Goal: Task Accomplishment & Management: Manage account settings

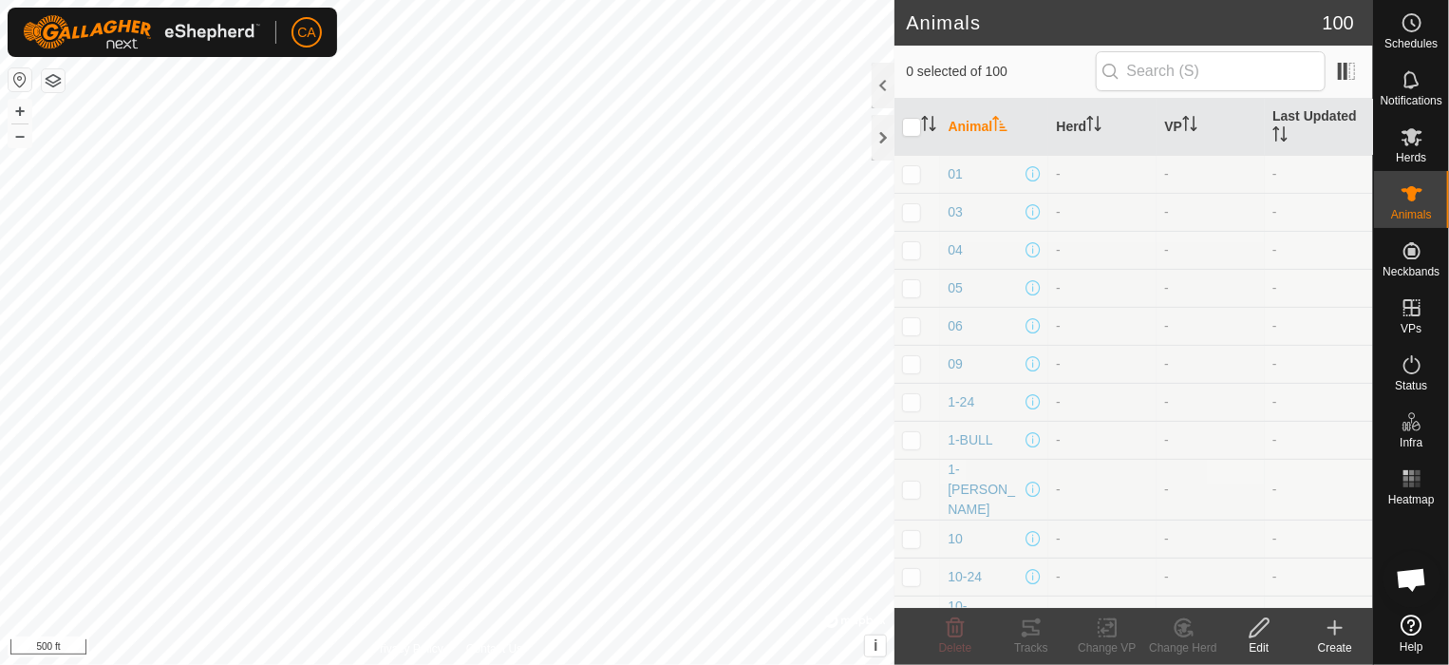
scroll to position [3368, 0]
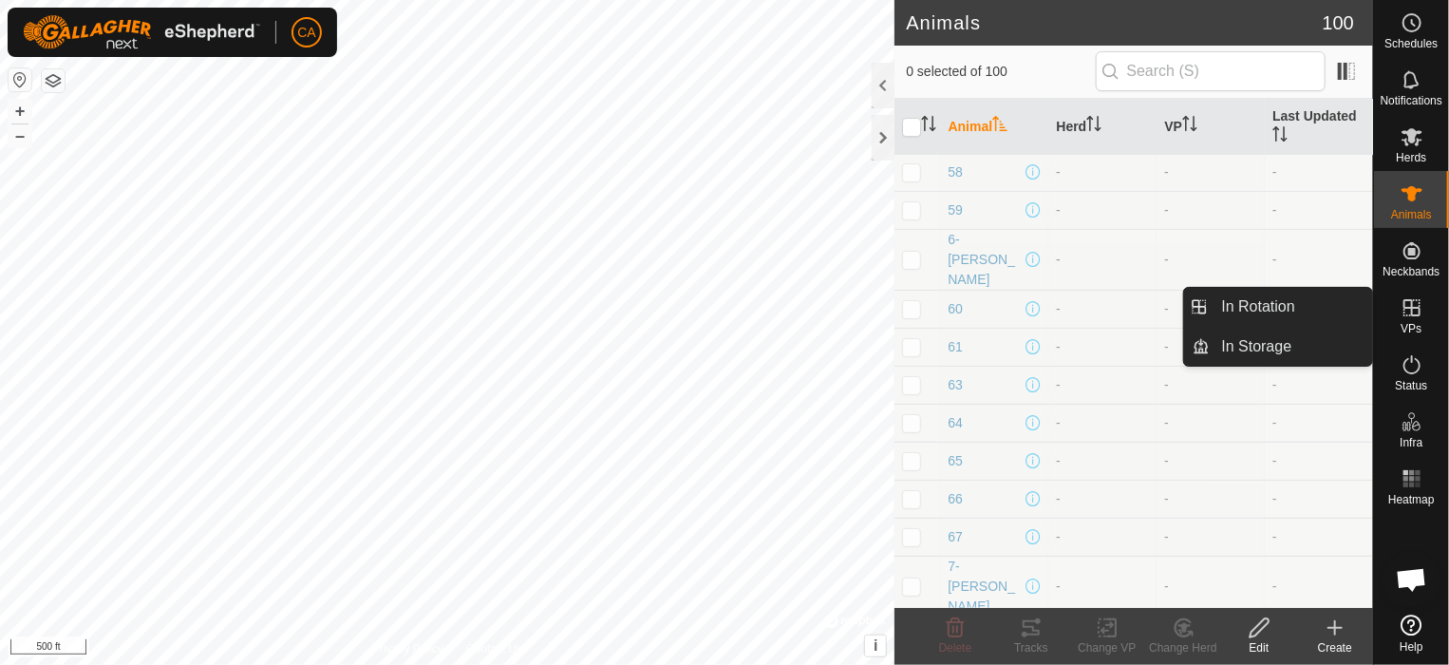
click at [1407, 317] on icon at bounding box center [1412, 307] width 23 height 23
click at [1270, 314] on link "In Rotation" at bounding box center [1292, 307] width 162 height 38
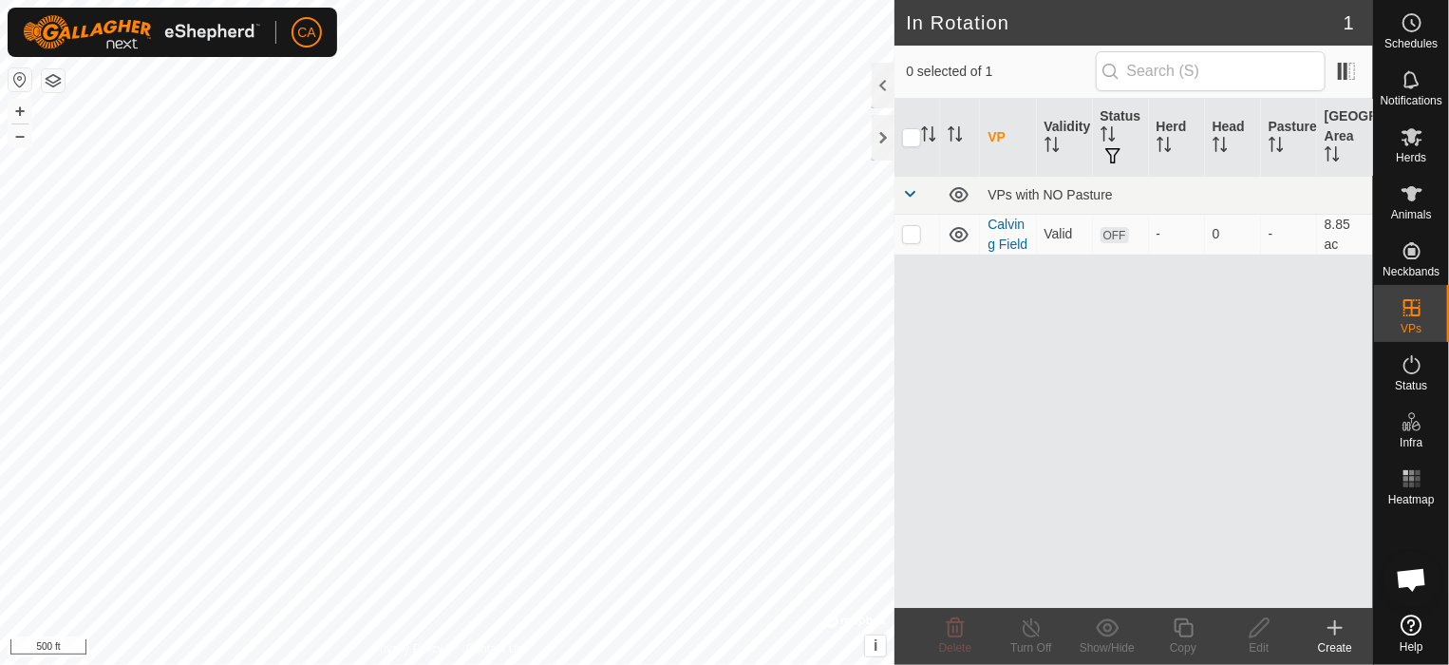
click at [1337, 629] on icon at bounding box center [1335, 627] width 23 height 23
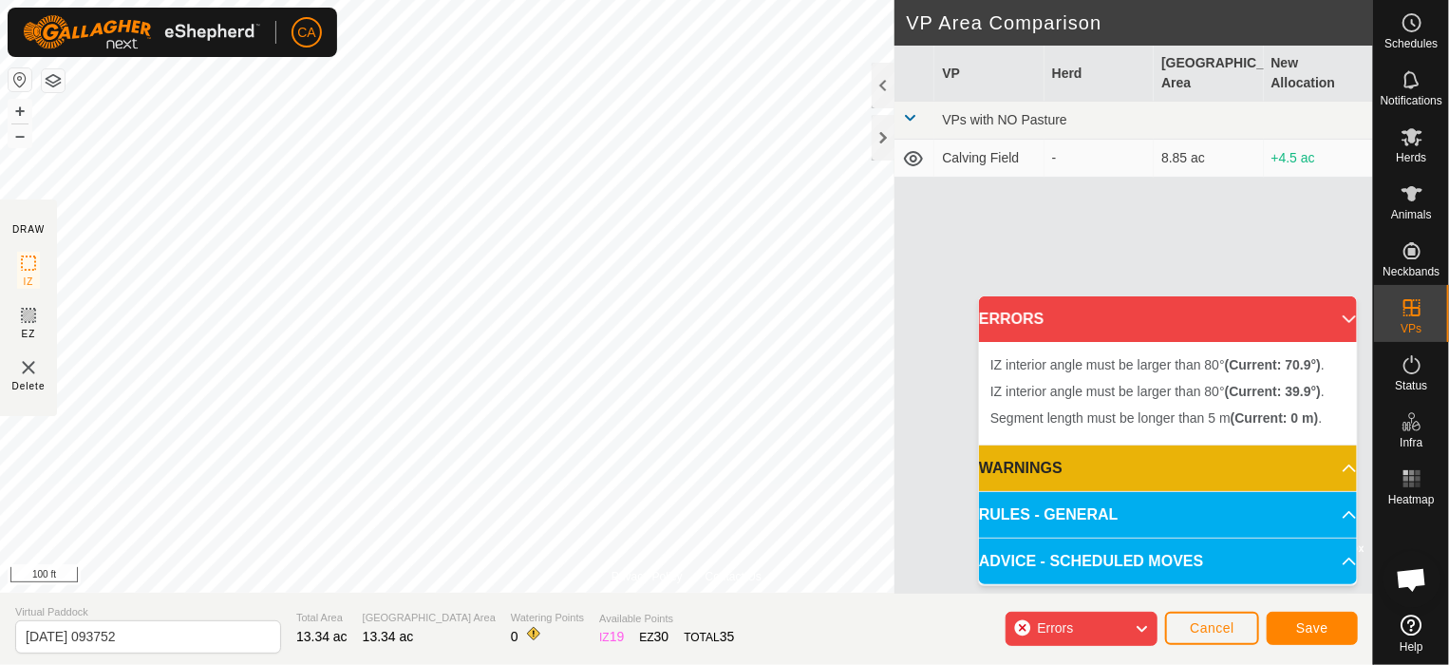
click at [471, 629] on div "Privacy Policy Contact Us + – ⇧ i © Mapbox , © OpenStreetMap , Improve this map…" at bounding box center [686, 332] width 1373 height 665
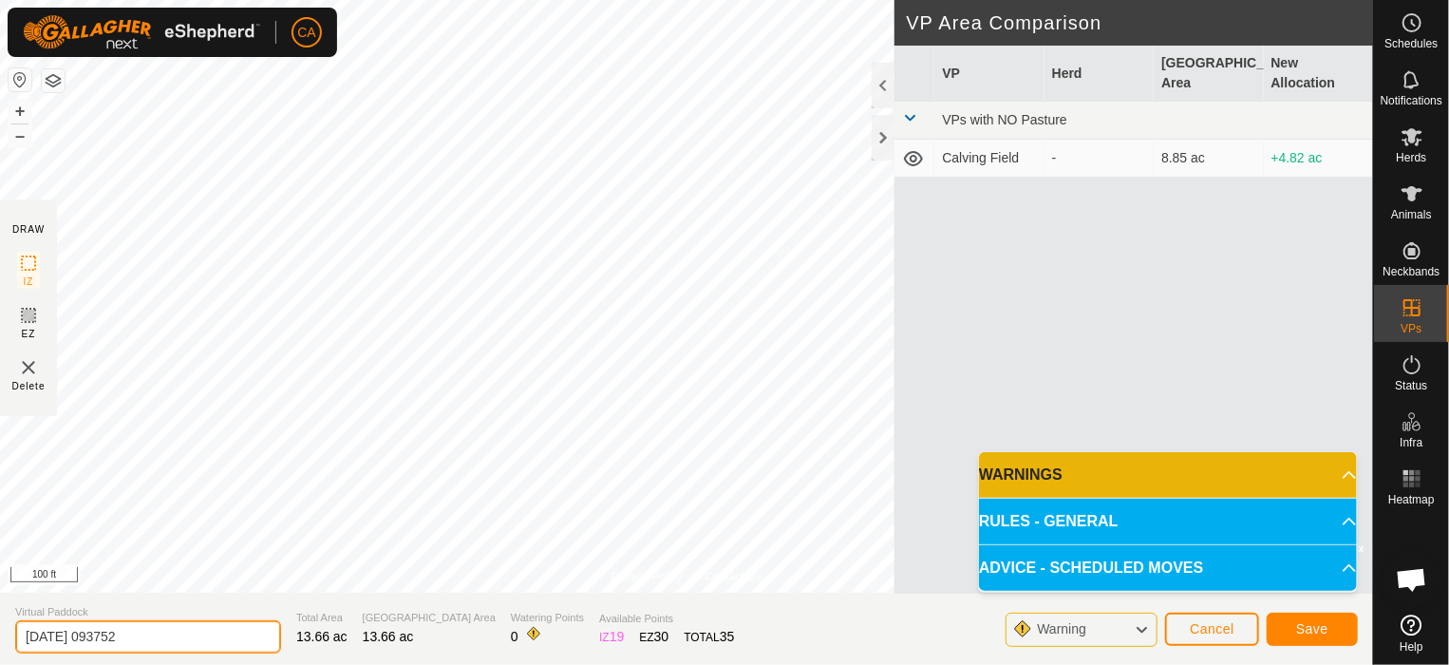
click at [179, 641] on input "[DATE] 093752" at bounding box center [148, 636] width 266 height 33
click at [179, 639] on input "[DATE] 093752" at bounding box center [148, 636] width 266 height 33
click at [237, 630] on input "[DATE] 093752" at bounding box center [148, 636] width 266 height 33
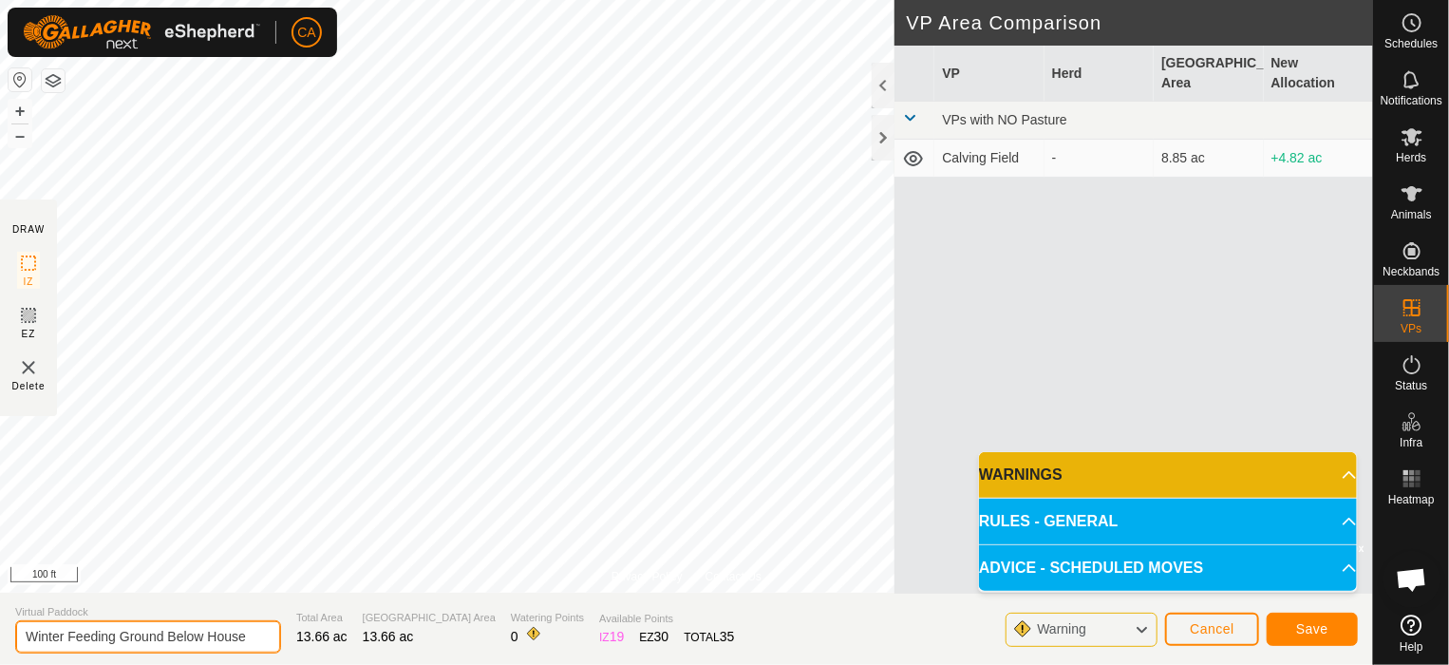
type input "Winter Feeding Ground Below House"
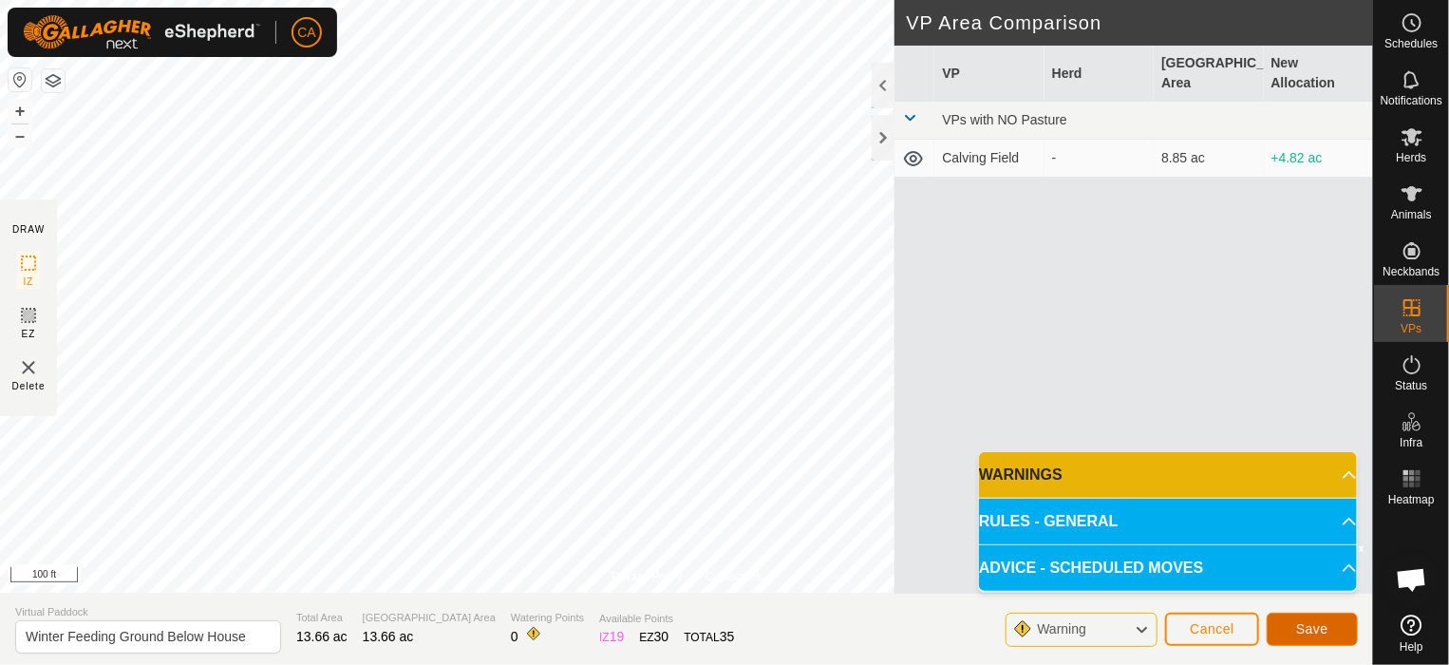
click at [1318, 634] on span "Save" at bounding box center [1312, 628] width 32 height 15
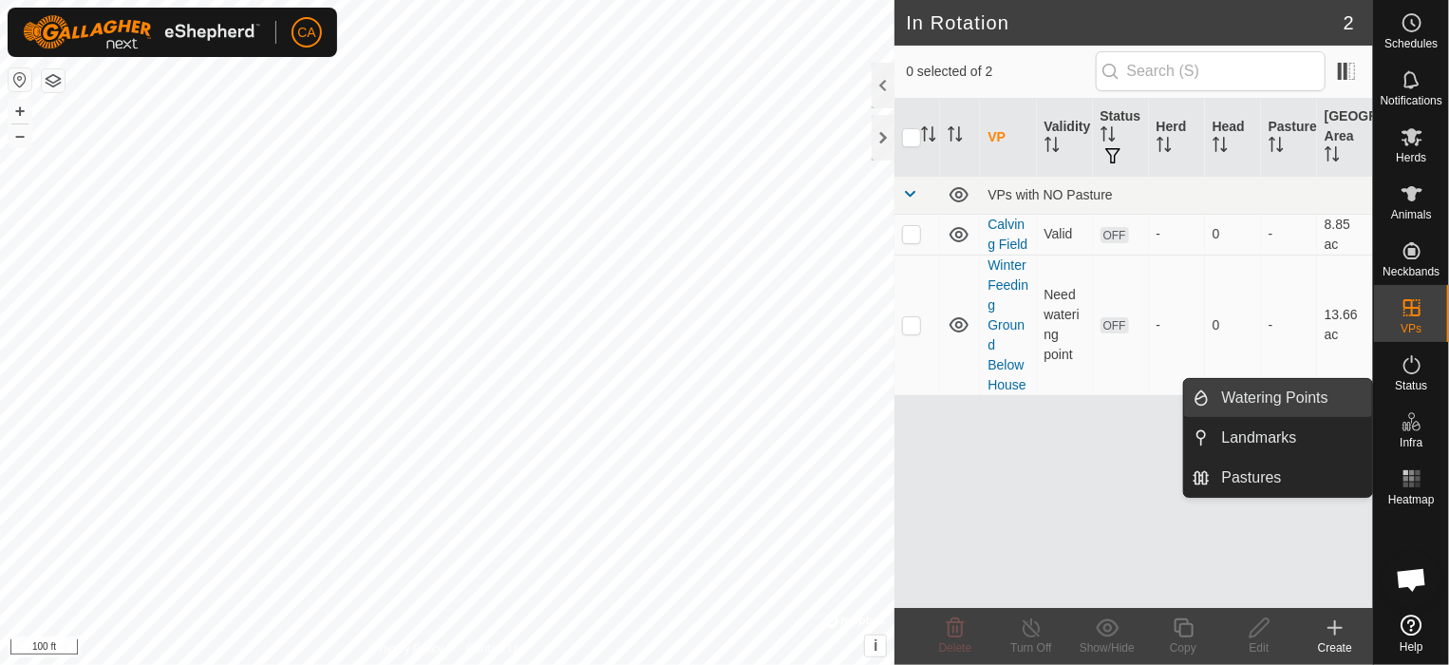
click at [1328, 406] on link "Watering Points" at bounding box center [1292, 398] width 162 height 38
click at [1286, 394] on link "Watering Points" at bounding box center [1292, 398] width 162 height 38
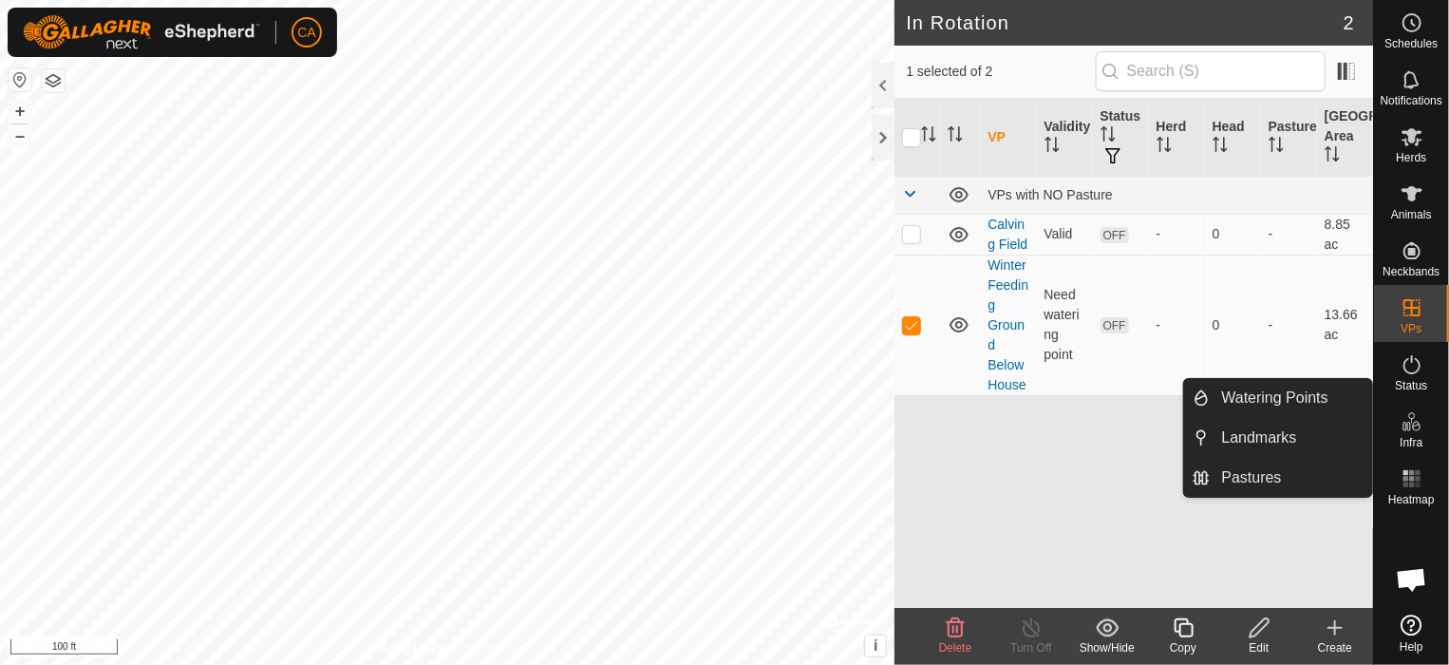
click at [1410, 426] on icon at bounding box center [1412, 421] width 23 height 23
click at [1281, 392] on link "Watering Points" at bounding box center [1292, 398] width 162 height 38
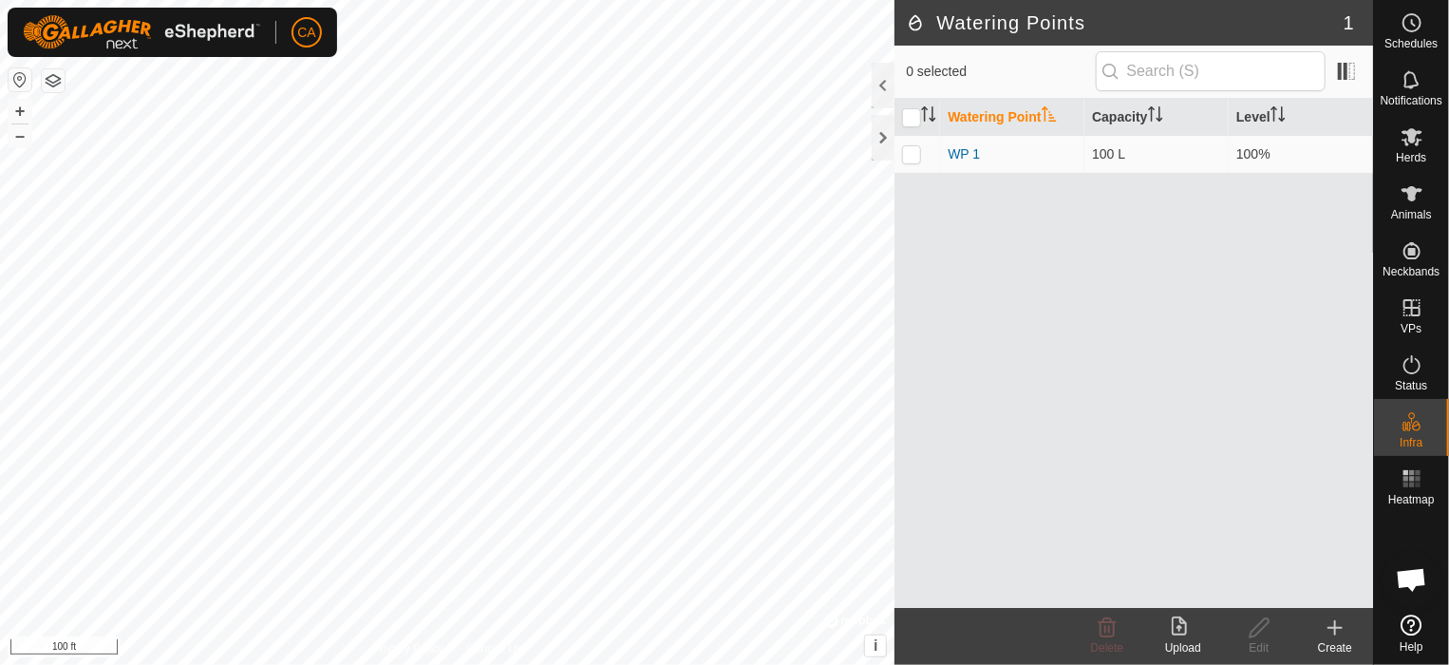
click at [1323, 630] on create-svg-icon at bounding box center [1335, 627] width 76 height 23
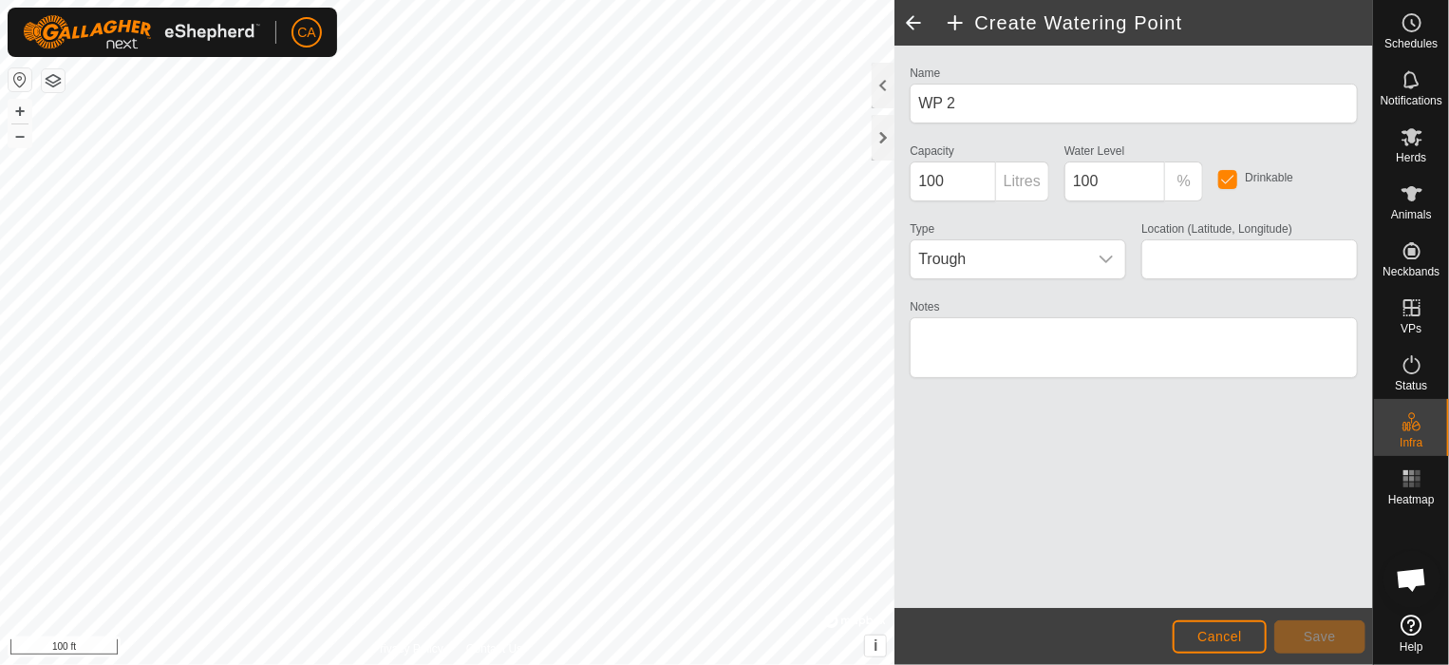
type input "40.321142, -107.003782"
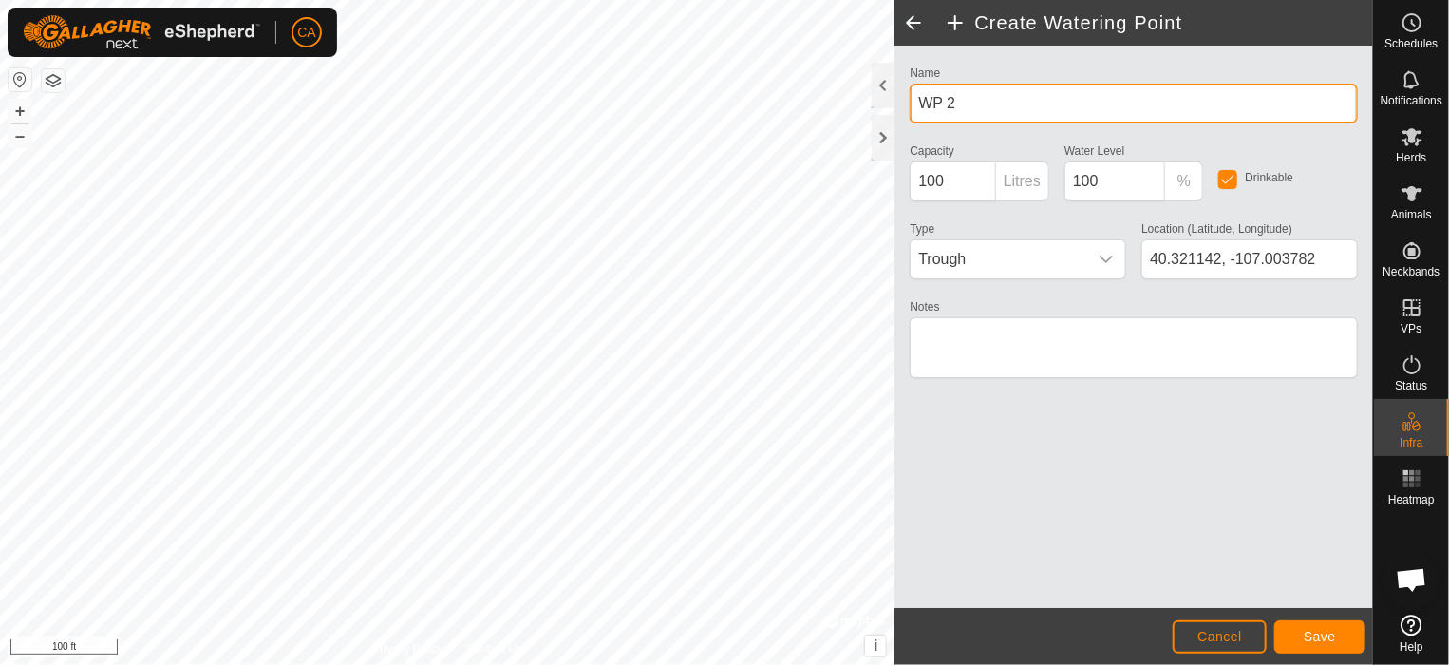
click at [1015, 107] on input "WP 2" at bounding box center [1134, 104] width 448 height 40
type input "Ditch"
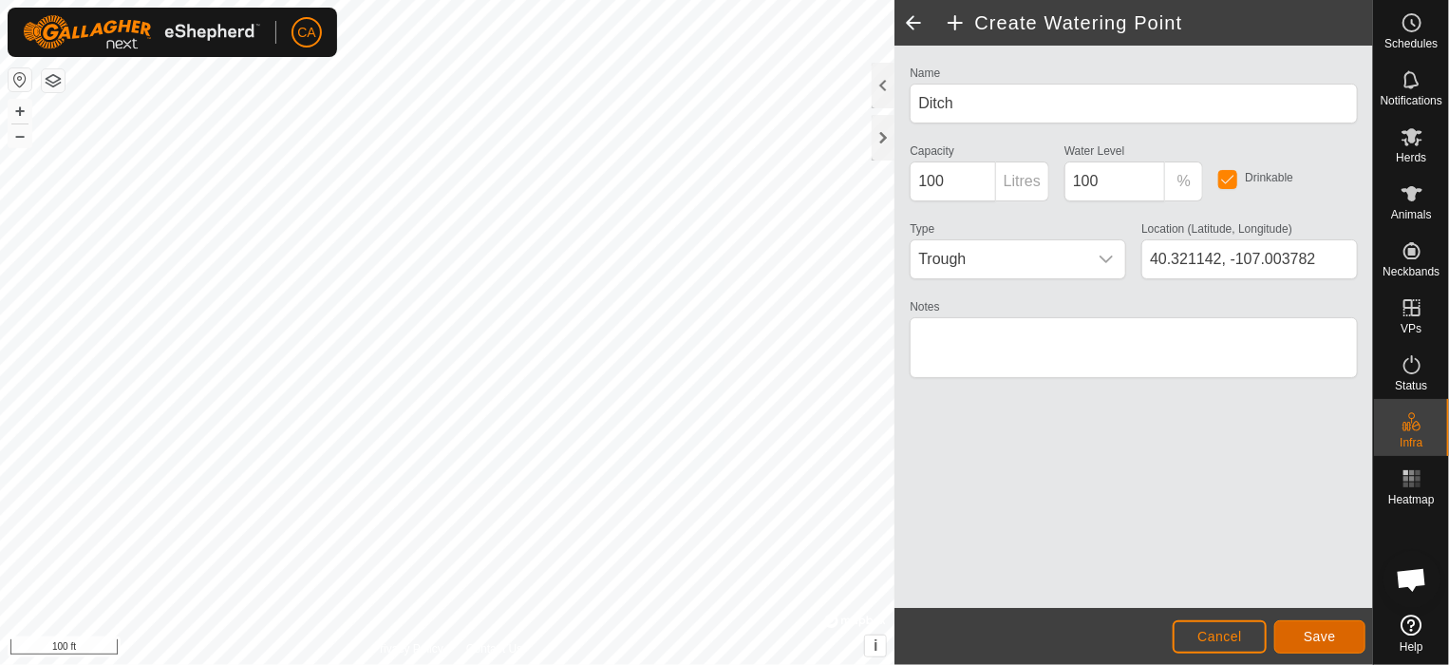
click at [1323, 626] on button "Save" at bounding box center [1320, 636] width 91 height 33
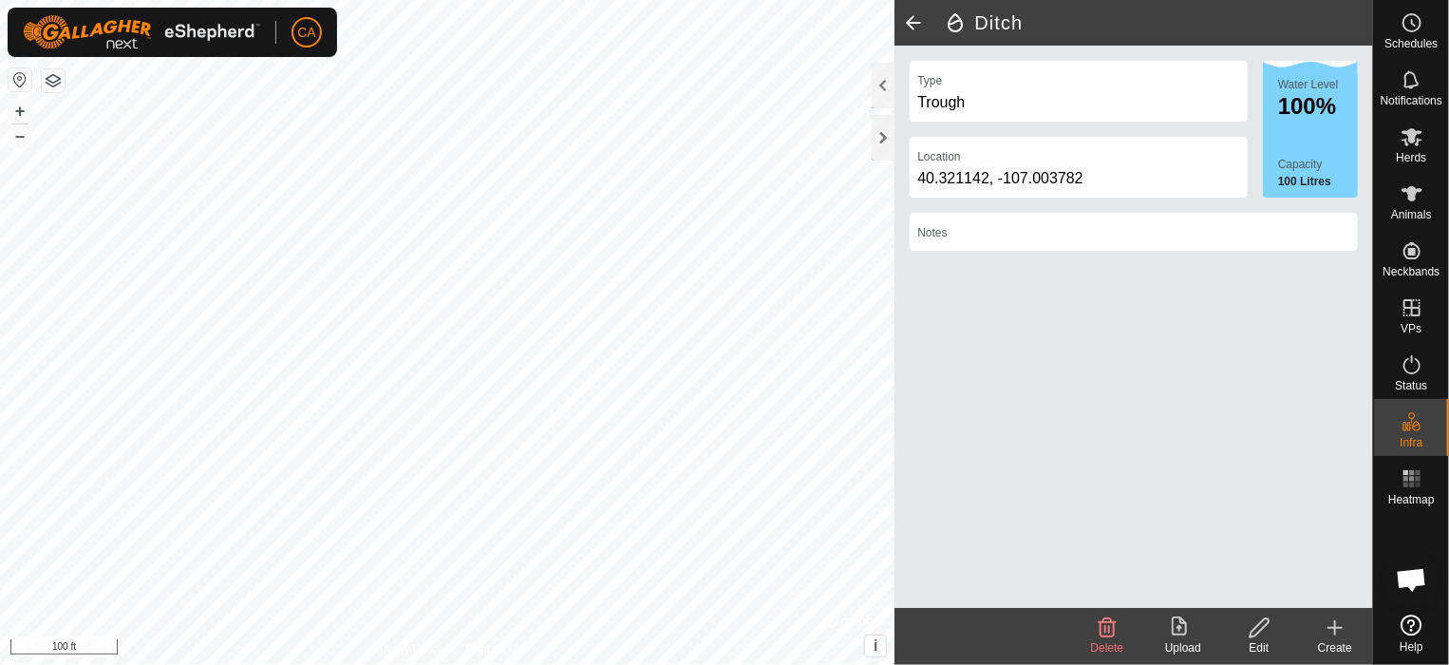
click at [910, 16] on span at bounding box center [914, 23] width 38 height 46
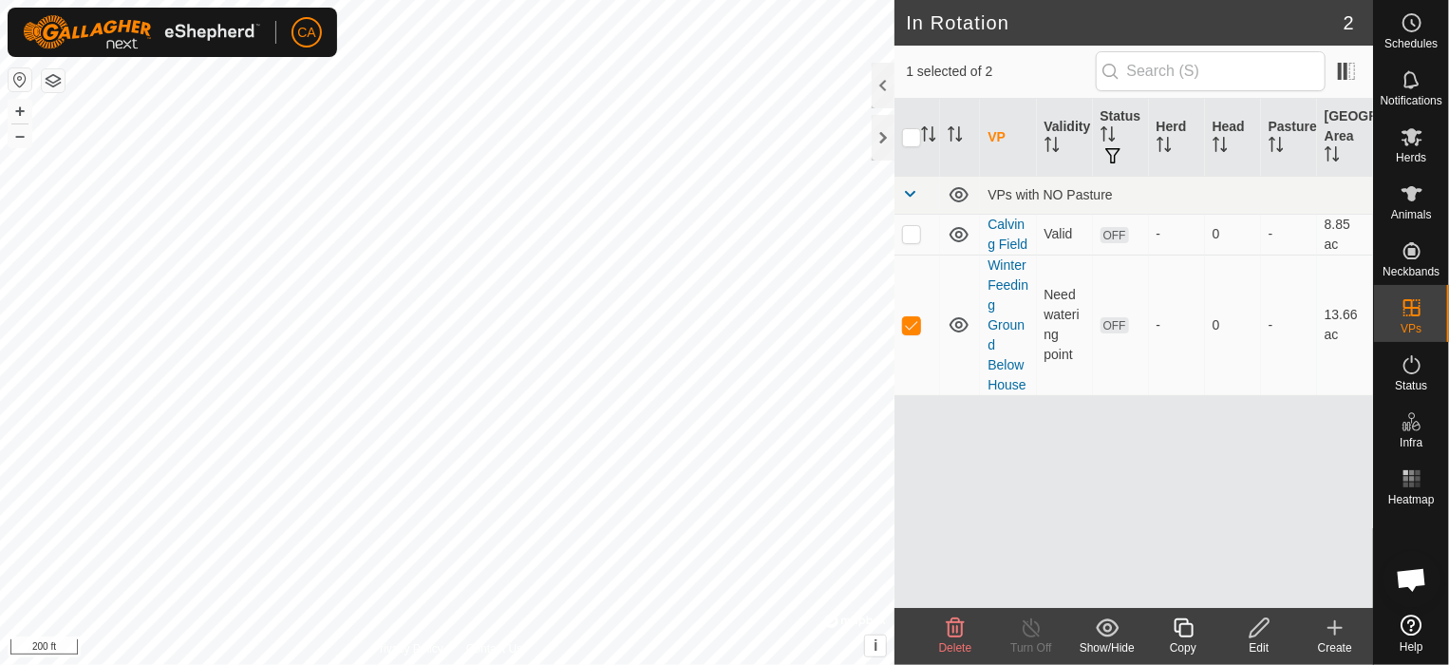
click at [636, 664] on html "CA Schedules Notifications Herds Animals Neckbands VPs Status Infra Heatmap Hel…" at bounding box center [724, 332] width 1449 height 665
click at [570, 664] on html "CA Schedules Notifications Herds Animals Neckbands VPs Status Infra Heatmap Hel…" at bounding box center [724, 332] width 1449 height 665
click at [1341, 639] on div "Create" at bounding box center [1335, 647] width 76 height 17
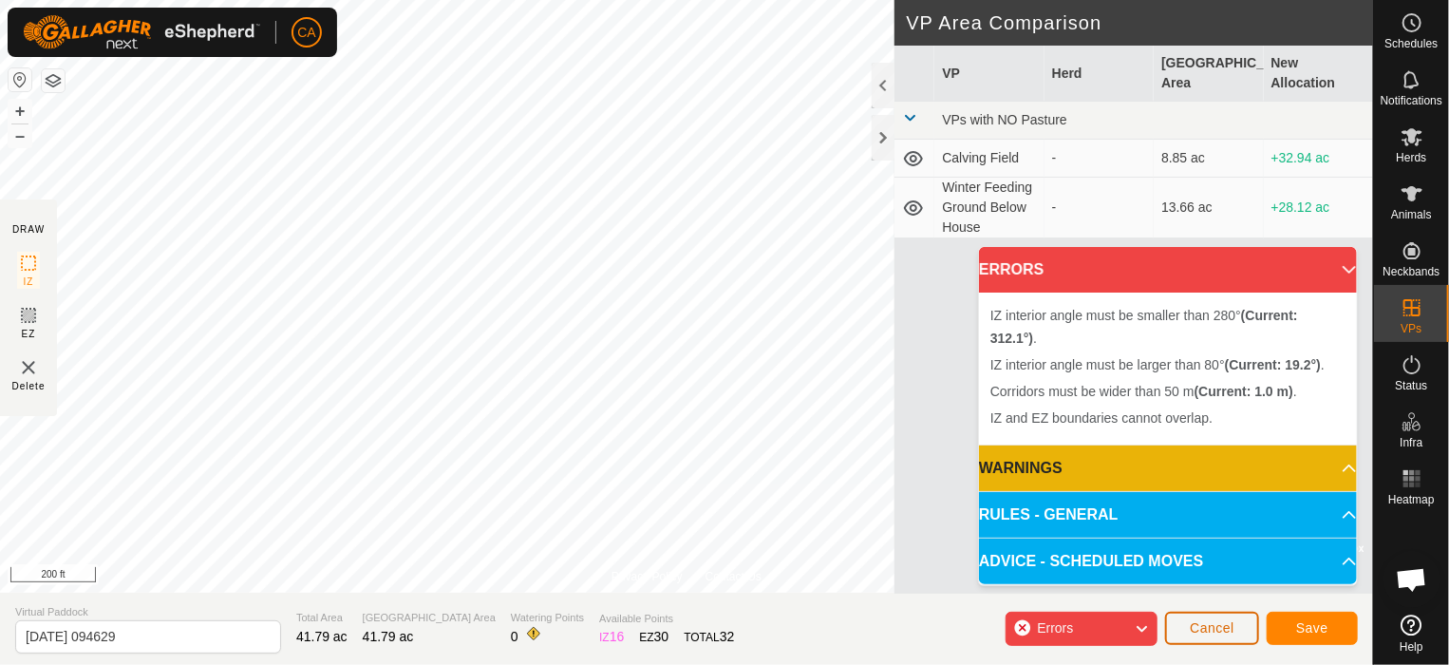
click at [1223, 631] on span "Cancel" at bounding box center [1212, 627] width 45 height 15
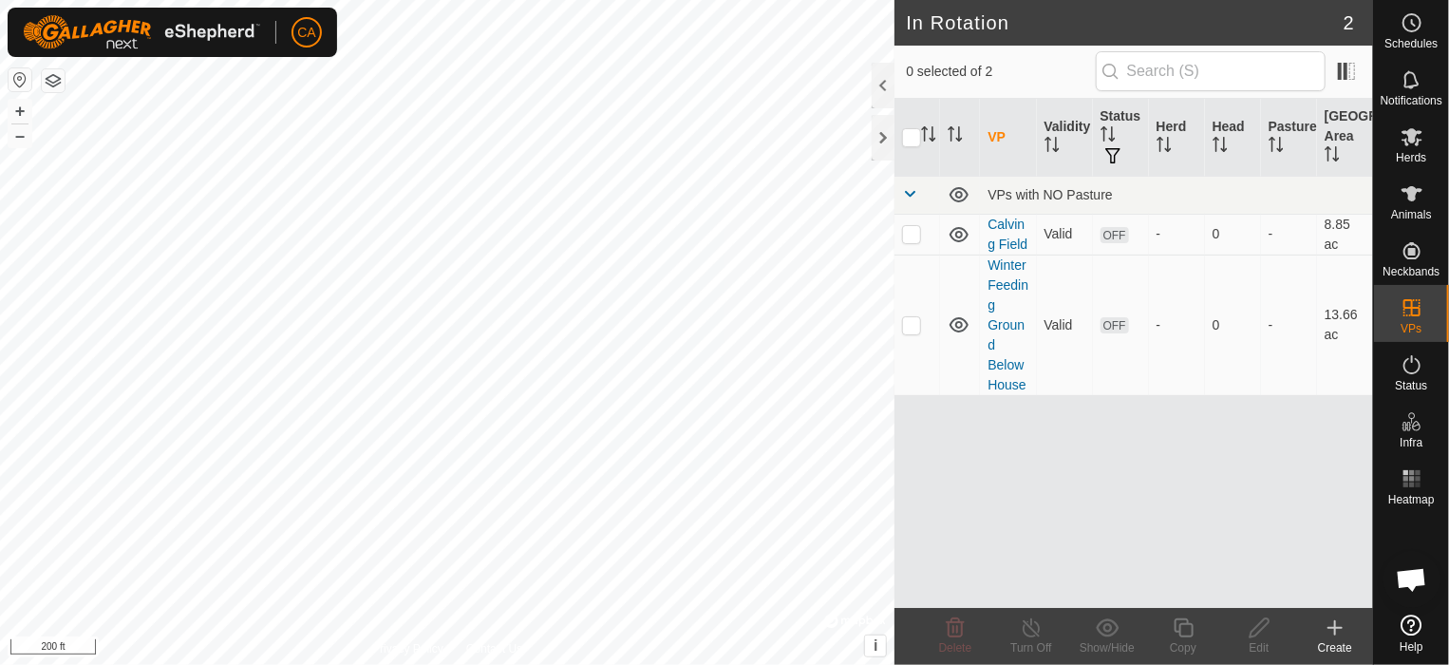
click at [1346, 625] on icon at bounding box center [1335, 627] width 23 height 23
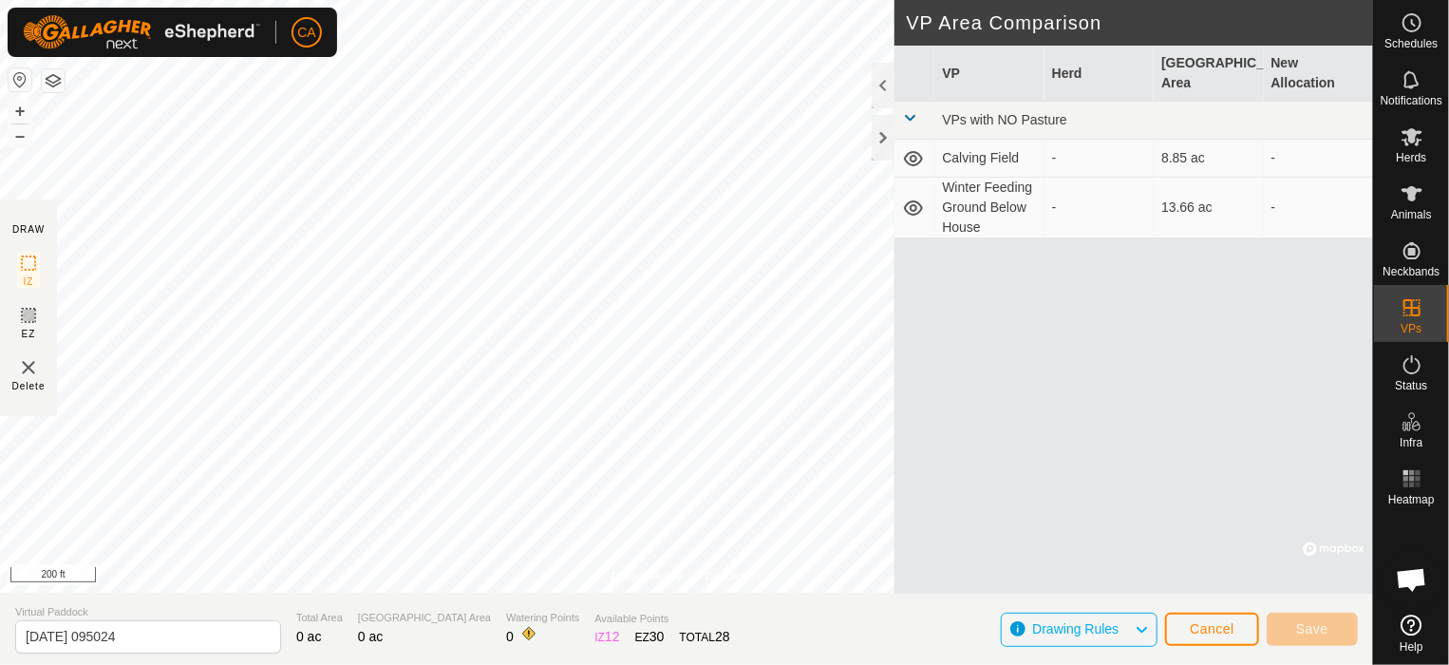
click at [596, 664] on html "CA Schedules Notifications Herds Animals Neckbands VPs Status Infra Heatmap Hel…" at bounding box center [724, 332] width 1449 height 665
click at [1205, 621] on span "Cancel" at bounding box center [1212, 628] width 45 height 15
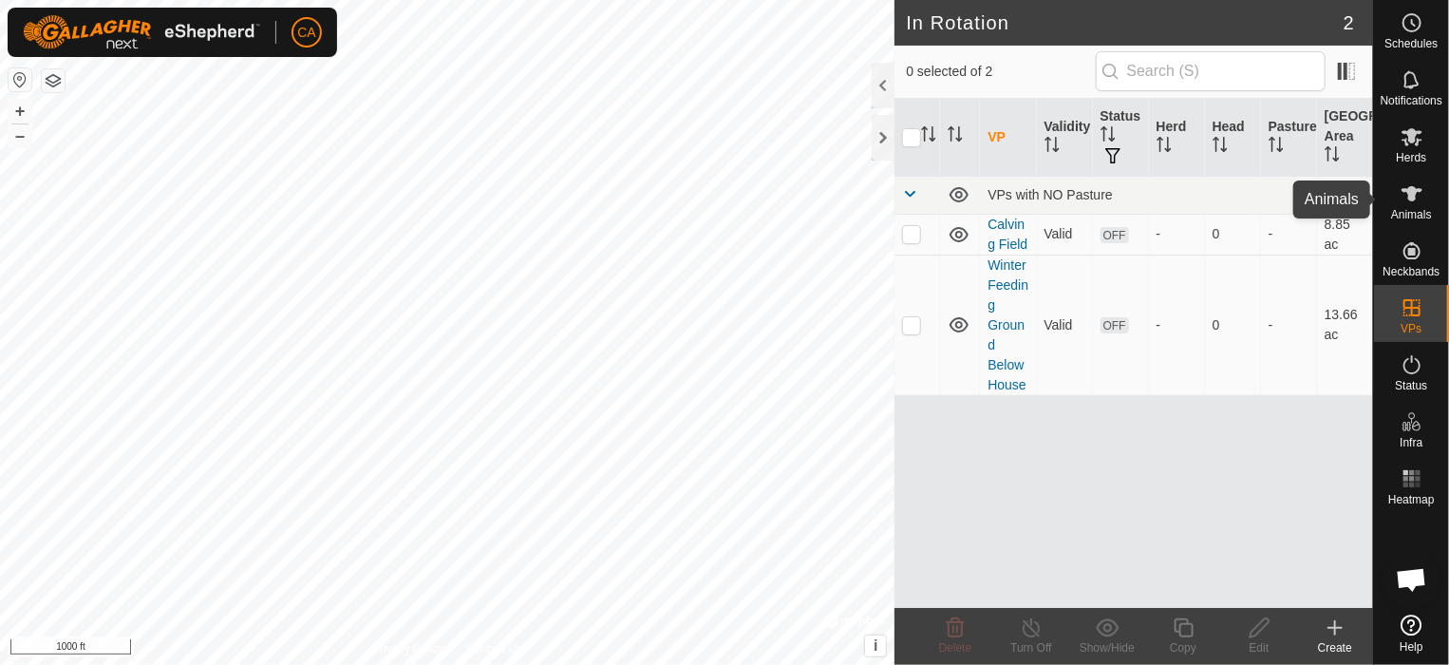
click at [1425, 199] on es-animals-svg-icon at bounding box center [1412, 194] width 34 height 30
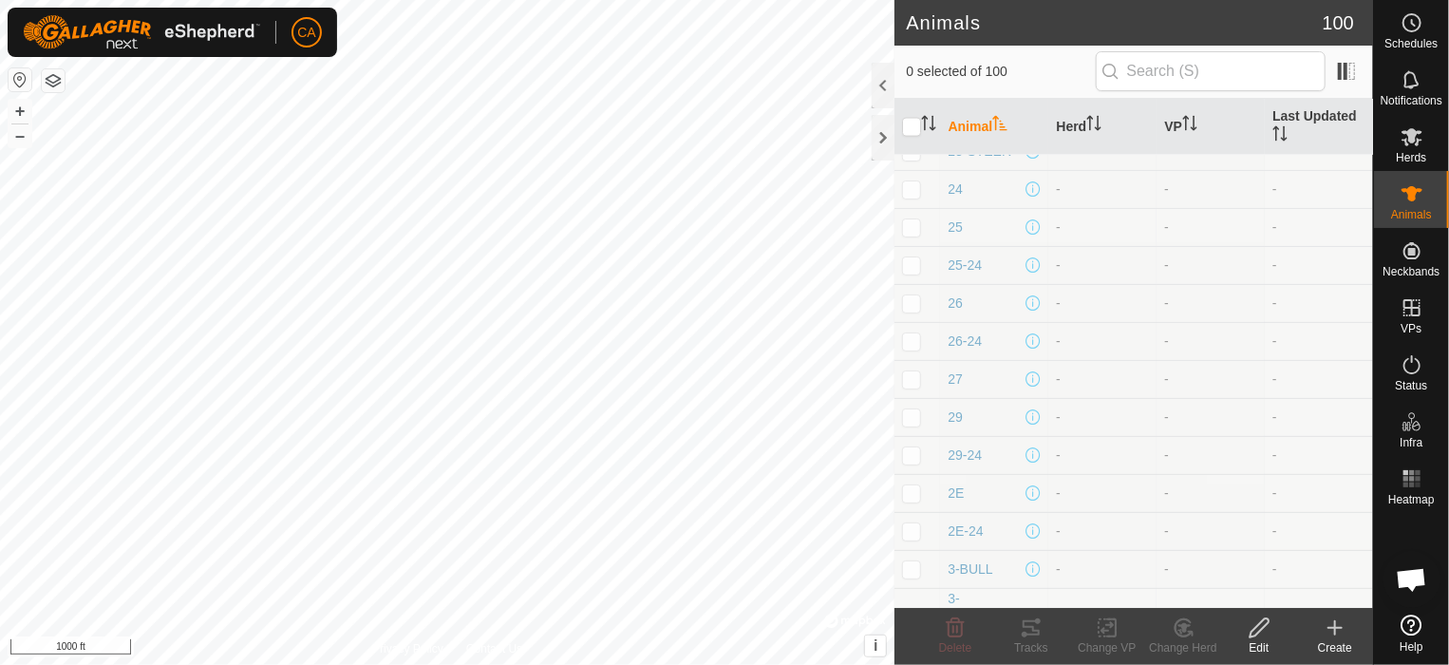
scroll to position [1615, 0]
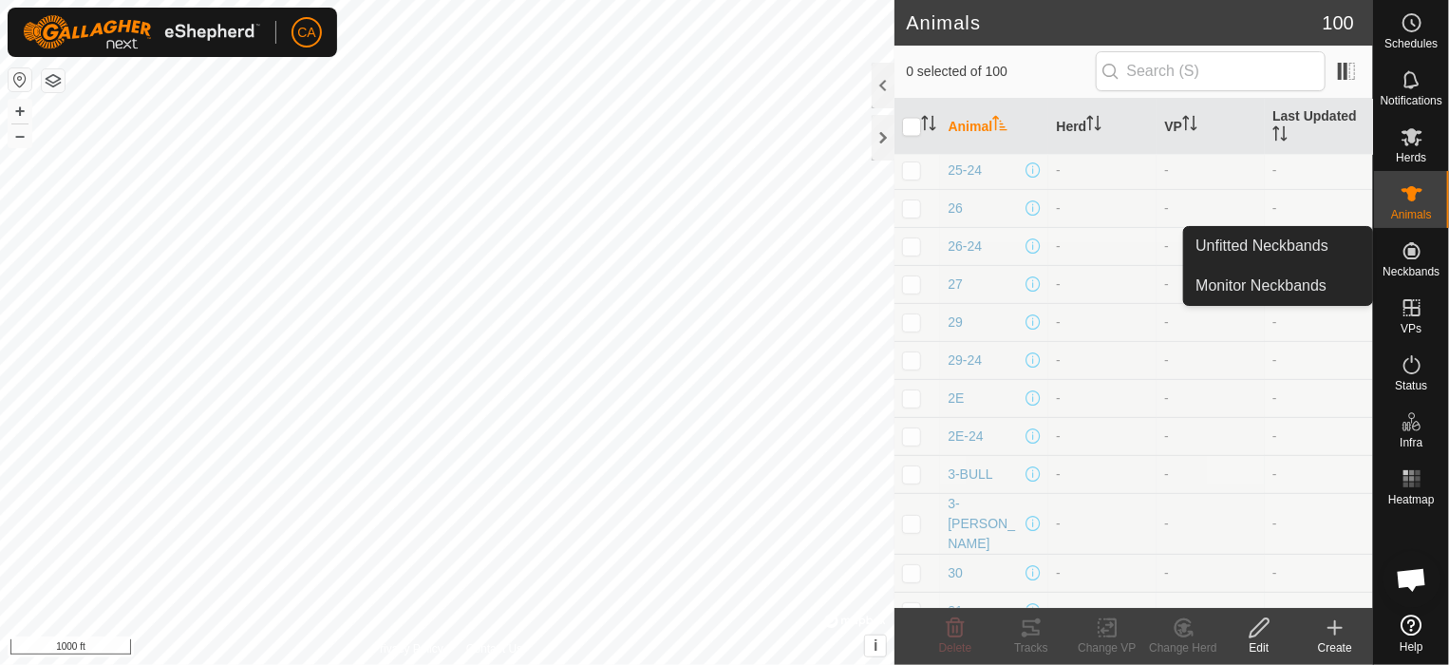
click at [1412, 246] on icon at bounding box center [1412, 250] width 23 height 23
click at [1284, 246] on link "Unfitted Neckbands" at bounding box center [1278, 246] width 188 height 38
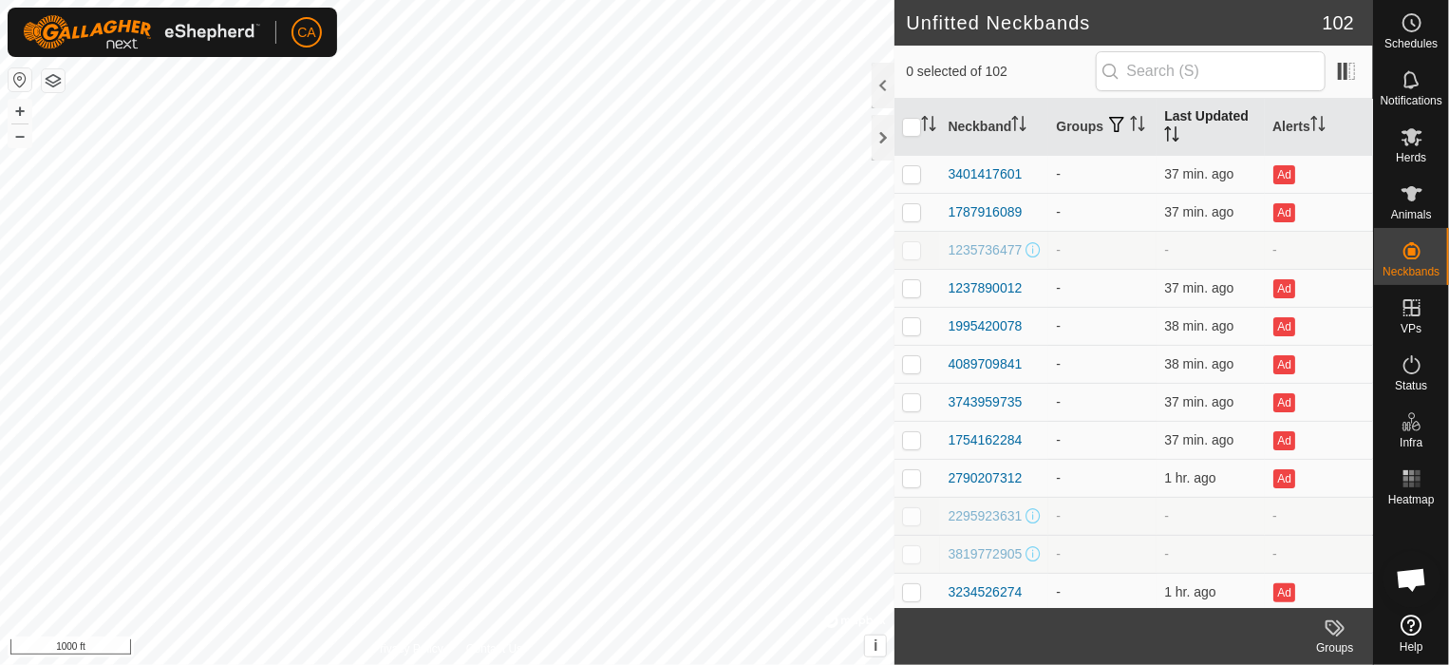
click at [1177, 109] on th "Last Updated" at bounding box center [1211, 127] width 108 height 57
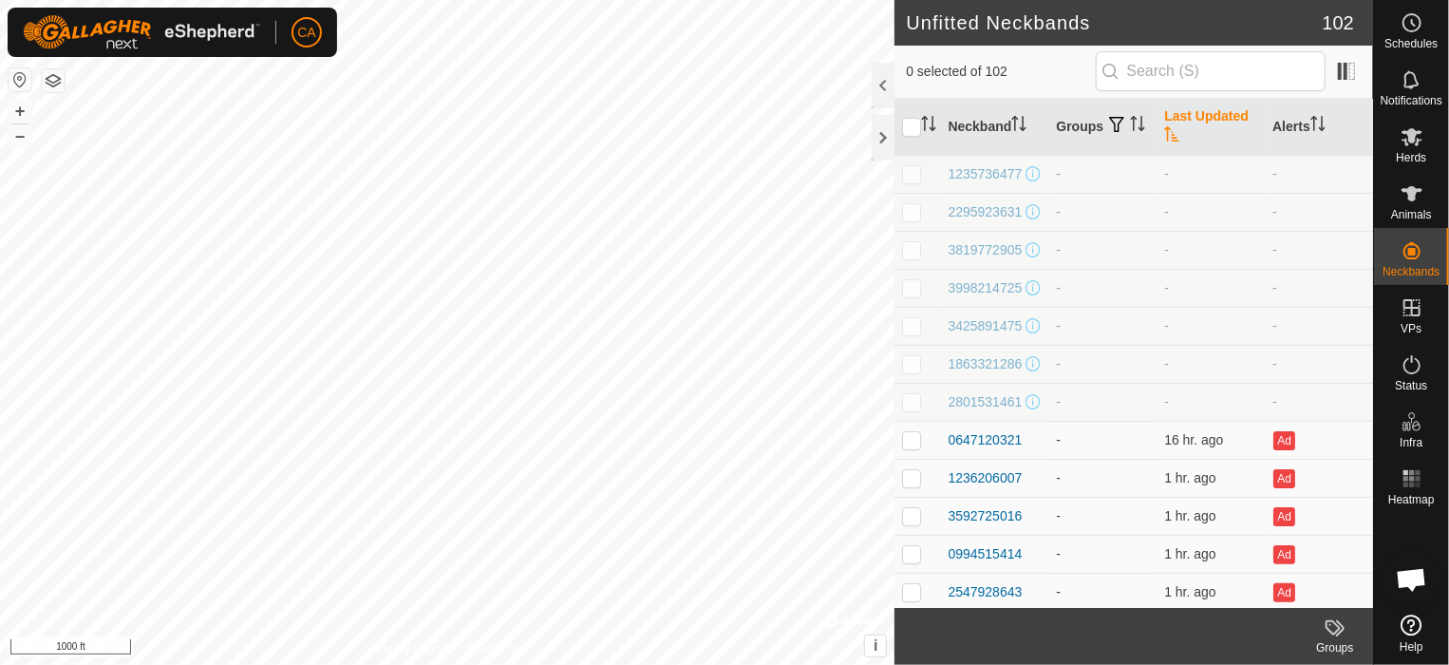
click at [1177, 109] on th "Last Updated" at bounding box center [1211, 127] width 108 height 57
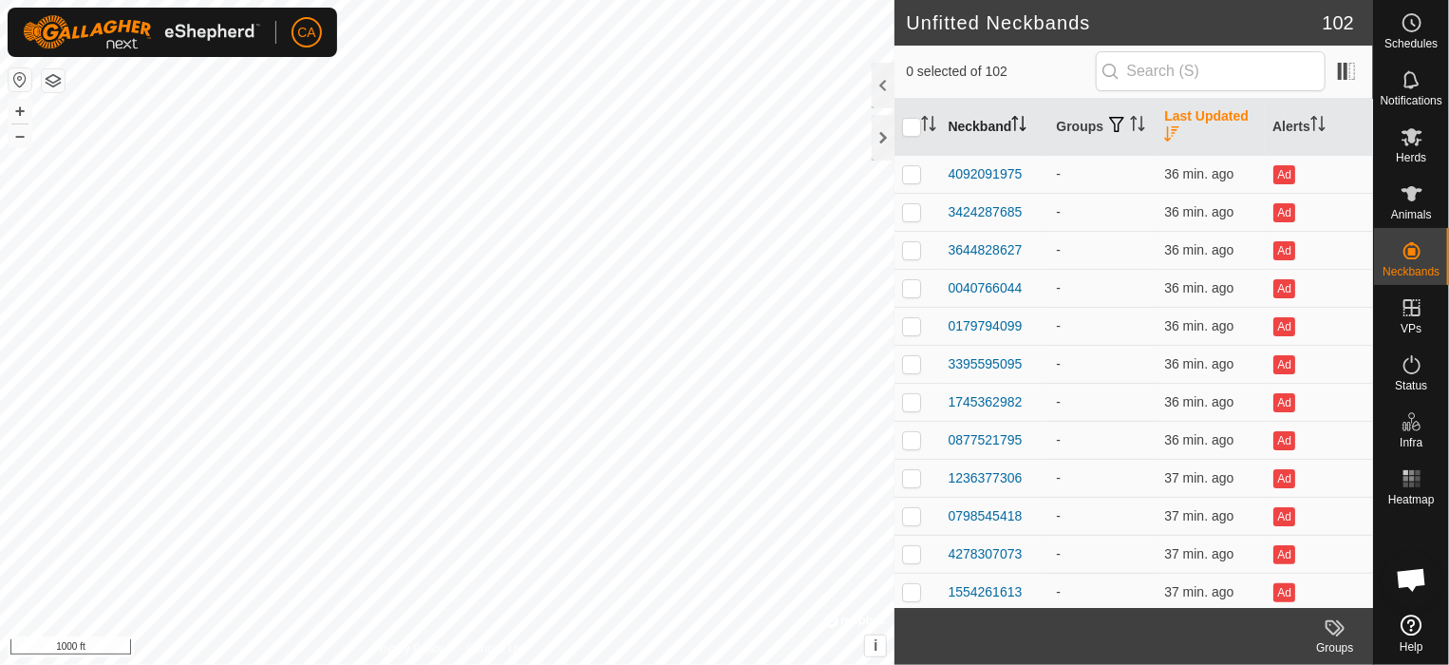
click at [1006, 126] on th "Neckband" at bounding box center [994, 127] width 108 height 57
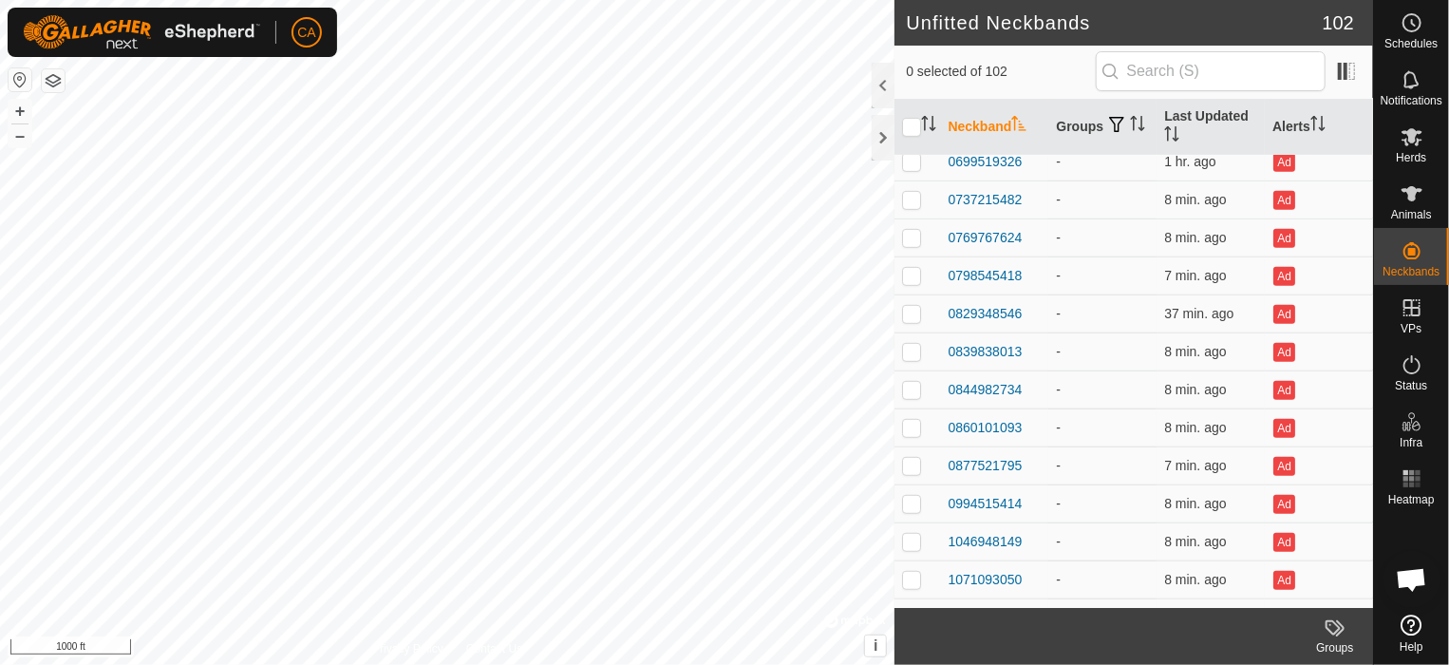
scroll to position [491, 0]
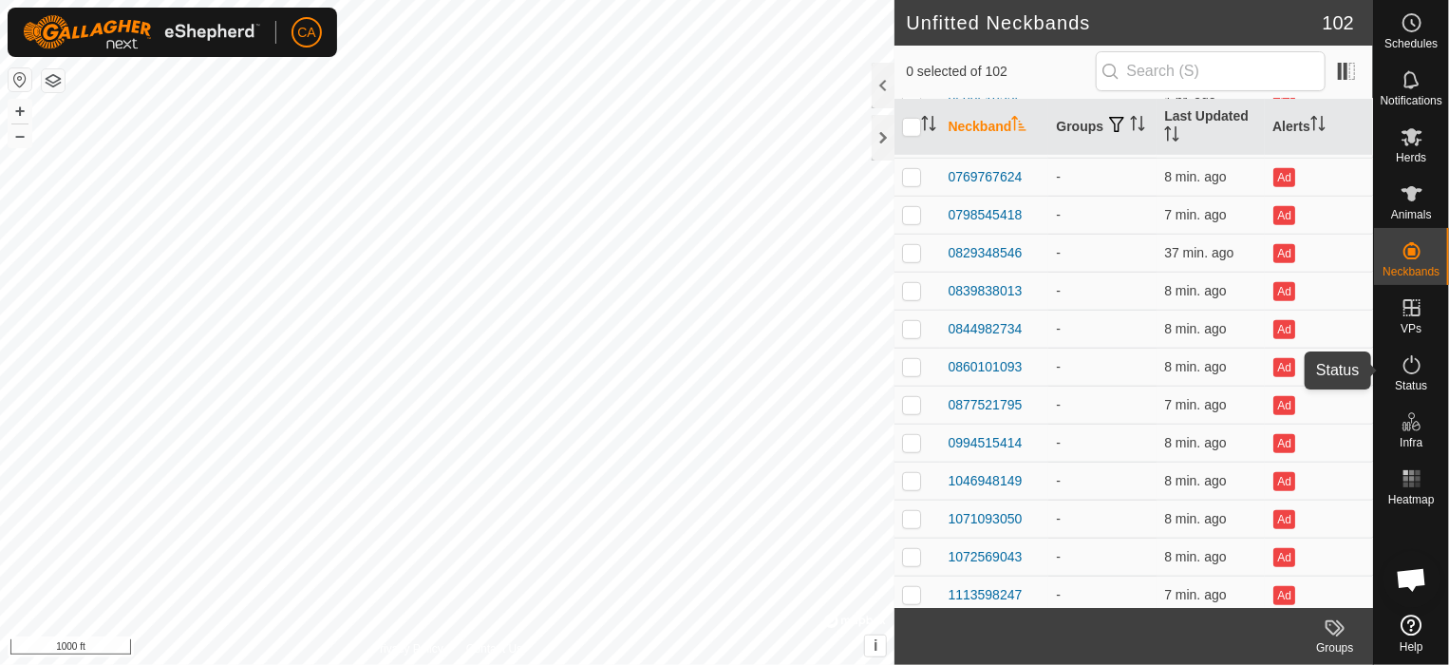
click at [1411, 363] on icon at bounding box center [1412, 364] width 23 height 23
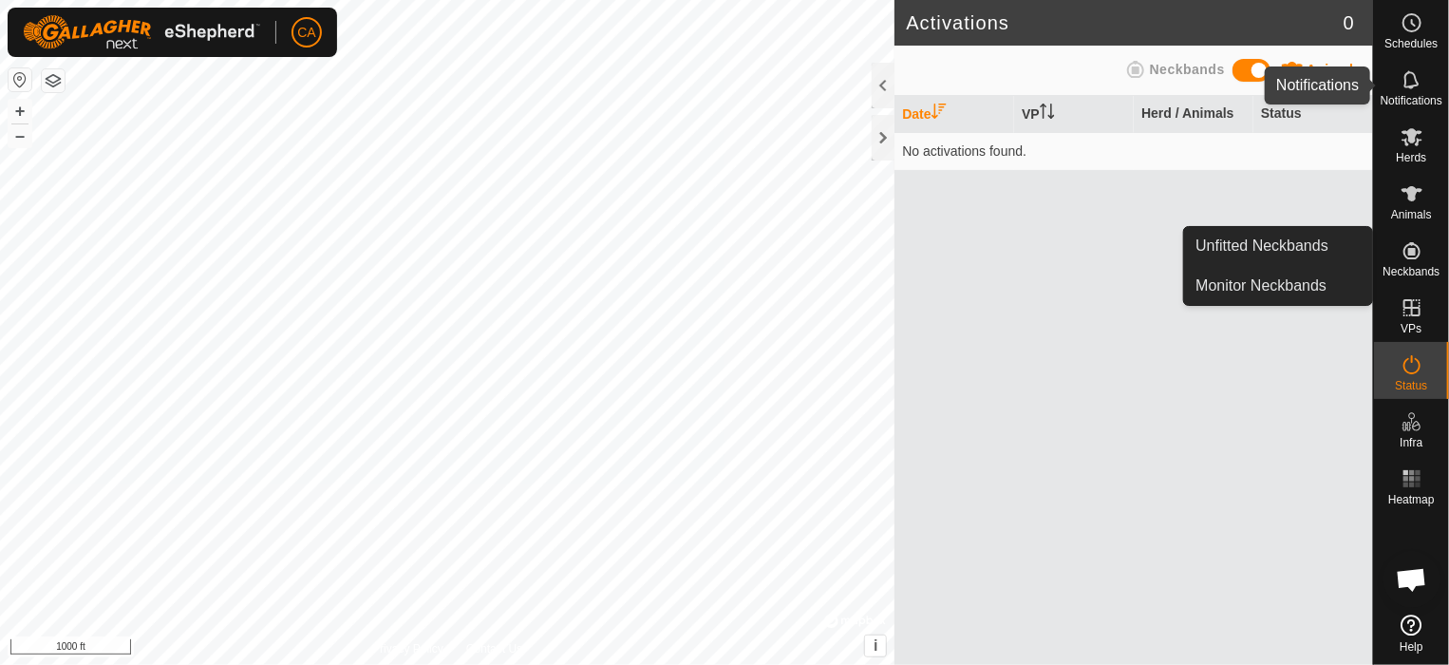
click at [1402, 71] on icon at bounding box center [1412, 79] width 23 height 23
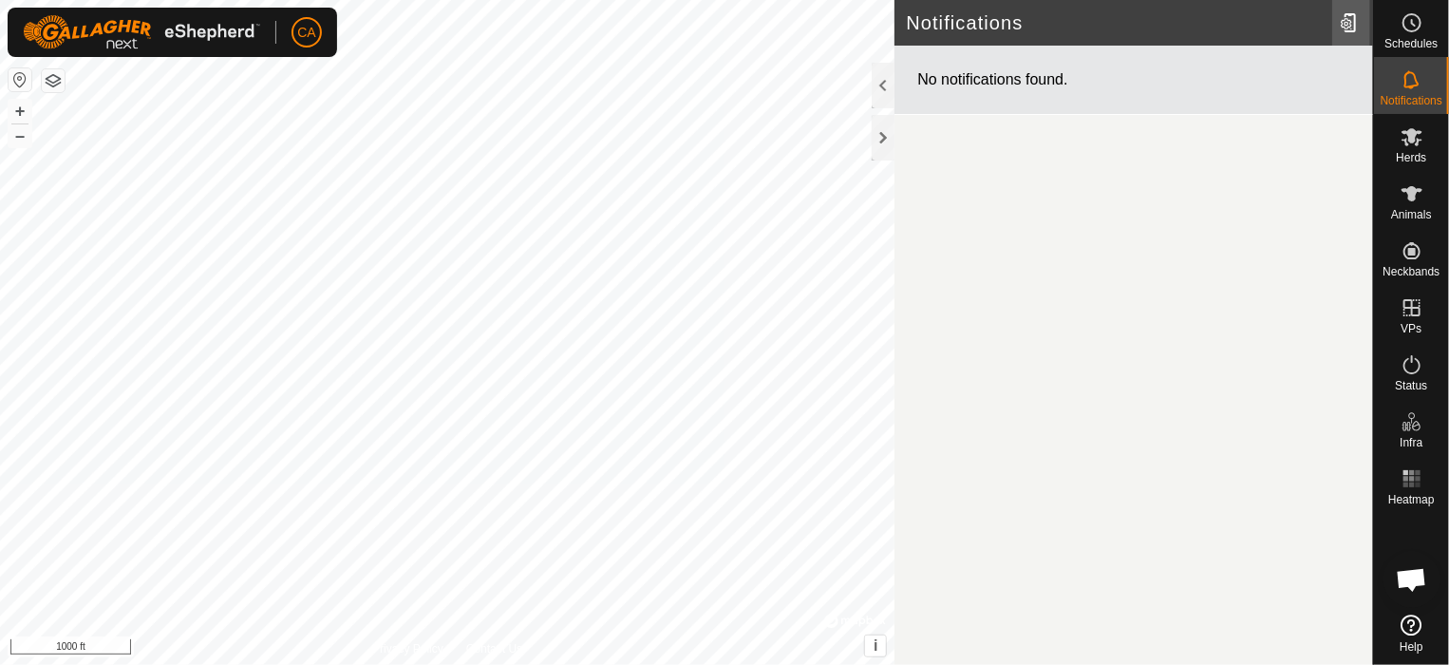
click at [1347, 21] on div at bounding box center [1352, 22] width 38 height 53
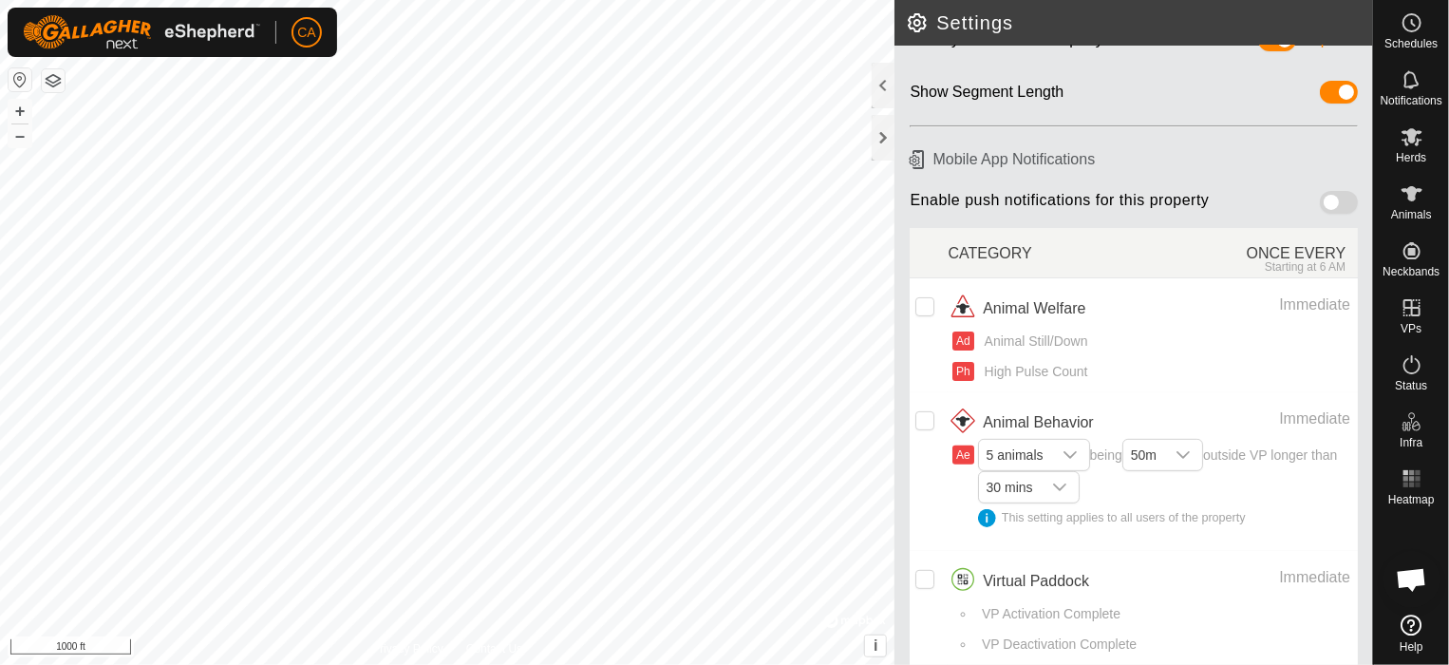
scroll to position [129, 0]
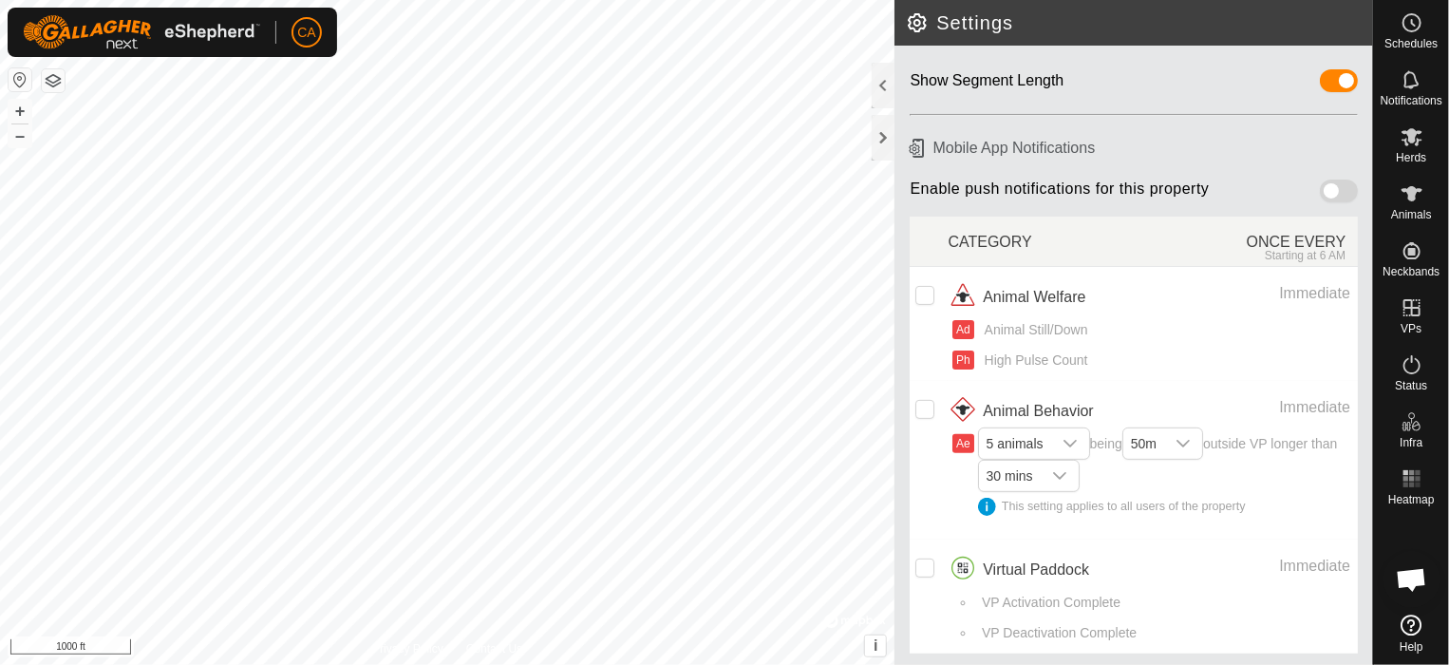
click at [1323, 186] on span at bounding box center [1339, 191] width 38 height 23
click at [931, 295] on input "checkbox" at bounding box center [925, 295] width 19 height 19
checkbox input "true"
click at [930, 409] on input "Row Unselected" at bounding box center [925, 409] width 19 height 19
checkbox input "true"
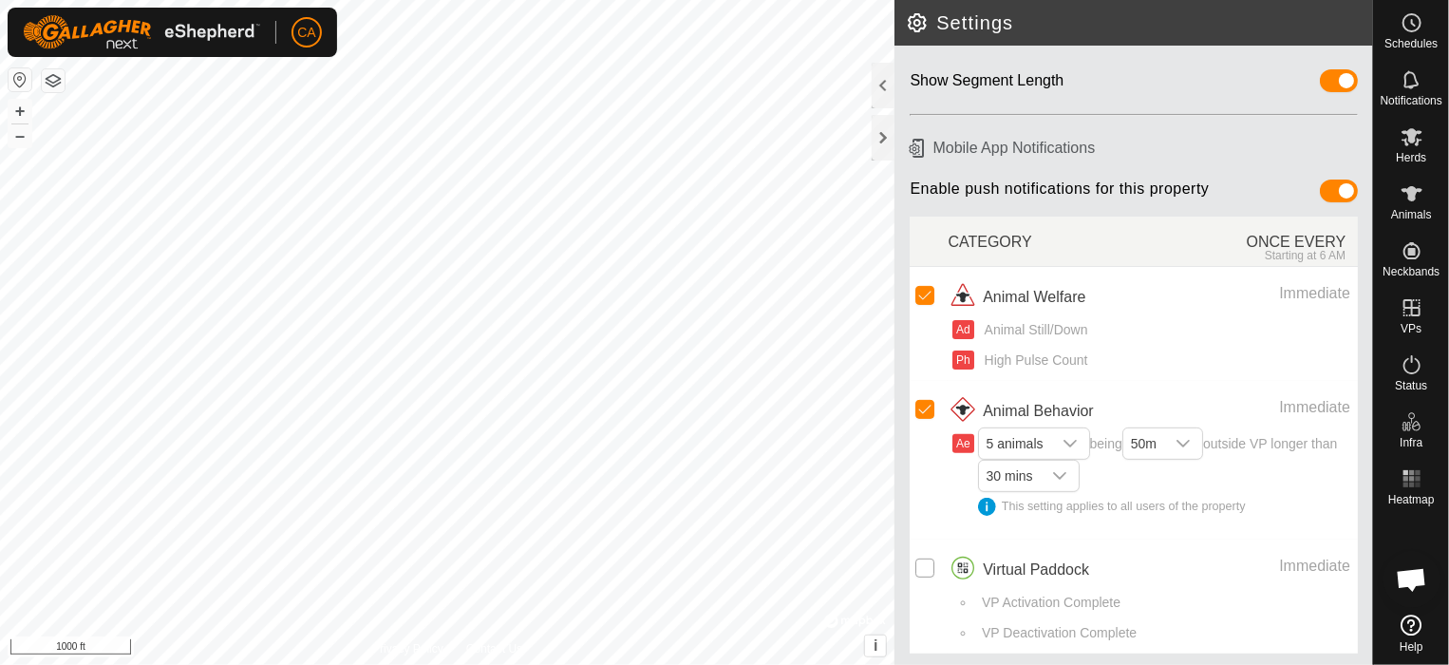
click at [926, 558] on input "Row Unselected" at bounding box center [925, 567] width 19 height 19
checkbox input "true"
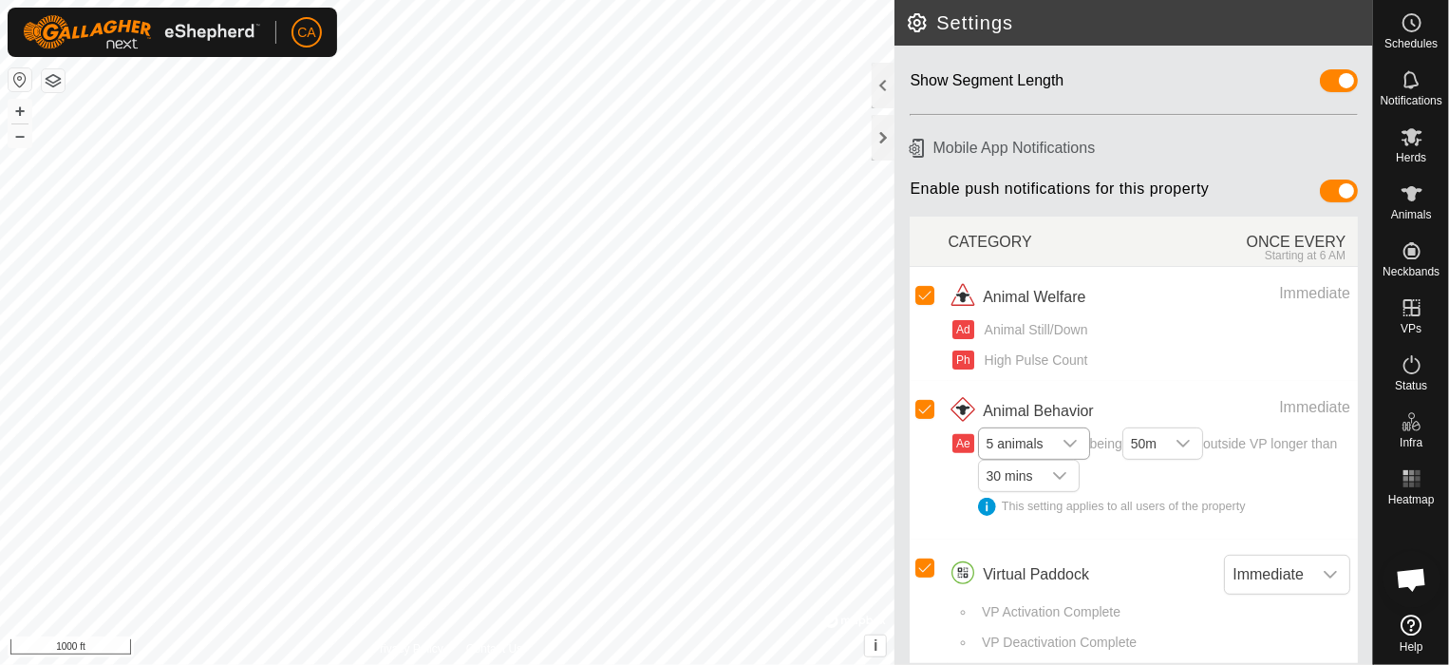
scroll to position [138, 0]
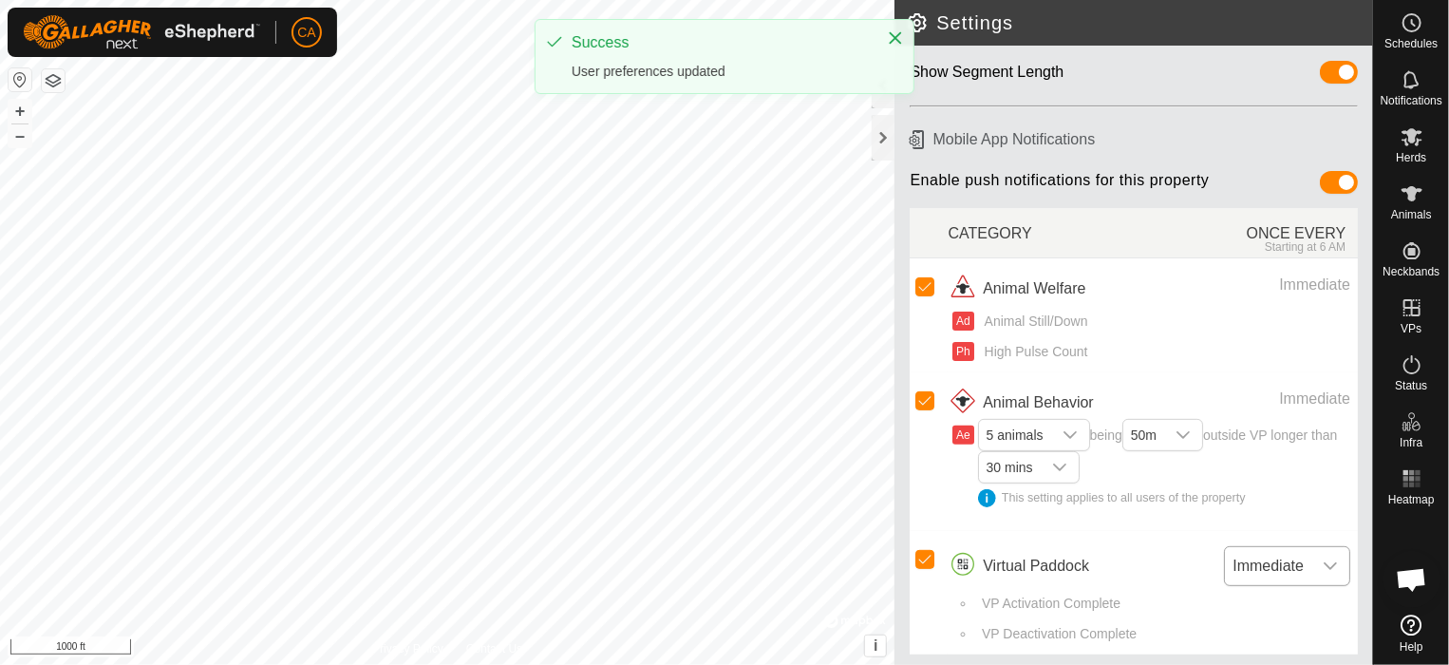
click at [1326, 560] on div "dropdown trigger" at bounding box center [1331, 566] width 38 height 38
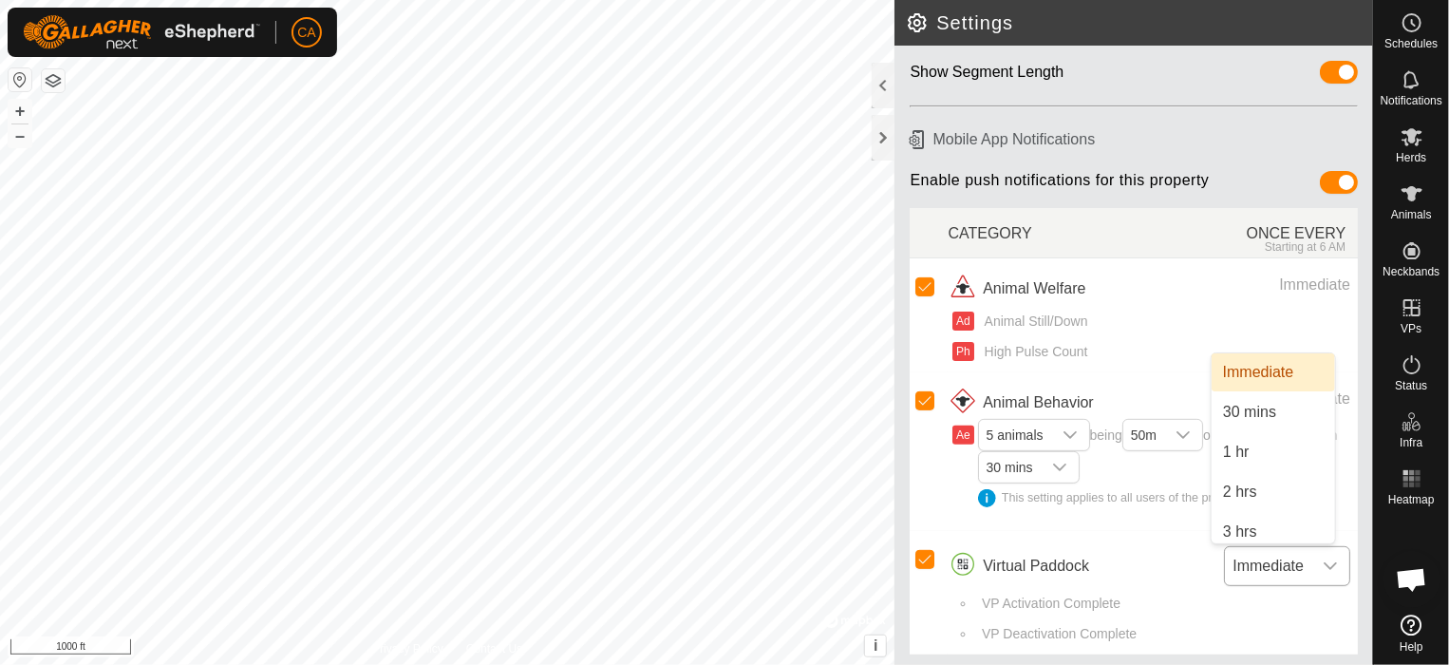
click at [1326, 560] on div "dropdown trigger" at bounding box center [1331, 566] width 38 height 38
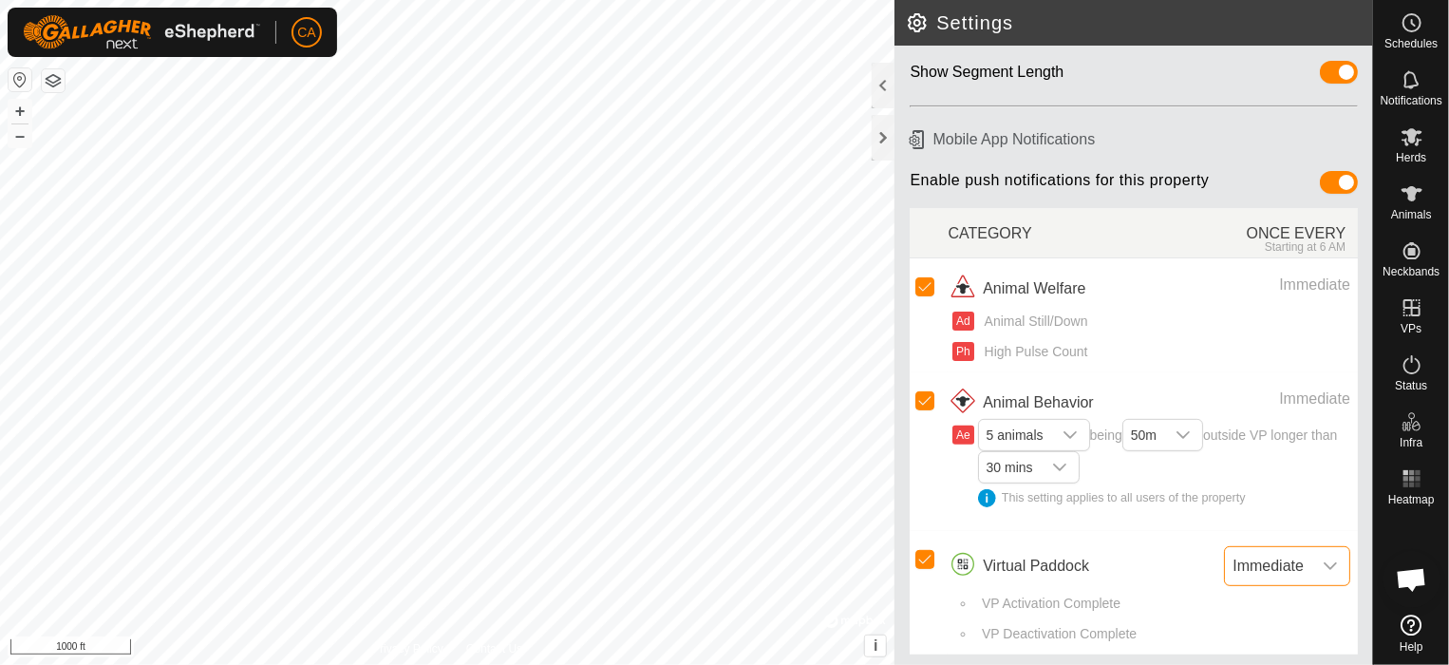
click at [1183, 403] on div "Immediate" at bounding box center [1266, 399] width 167 height 23
click at [927, 394] on input "Row Selected" at bounding box center [925, 400] width 19 height 19
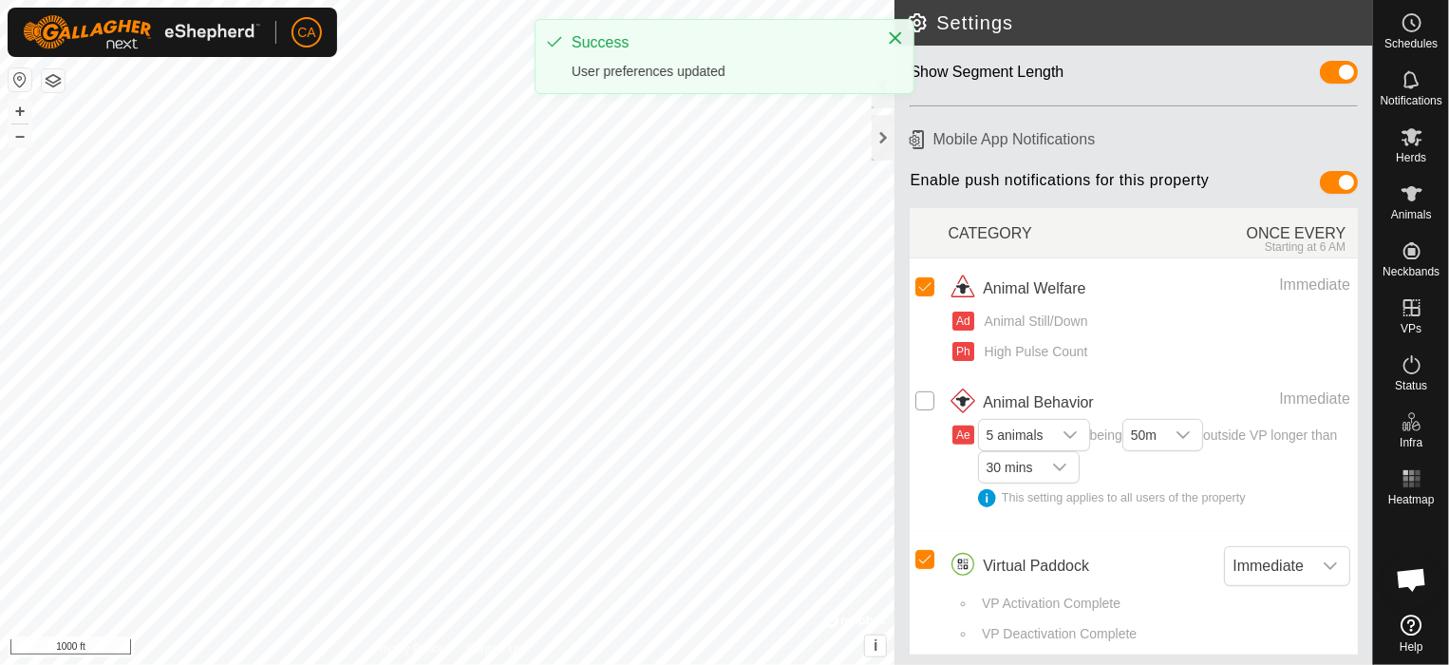
click at [927, 394] on input "Row Unselected" at bounding box center [925, 400] width 19 height 19
checkbox input "true"
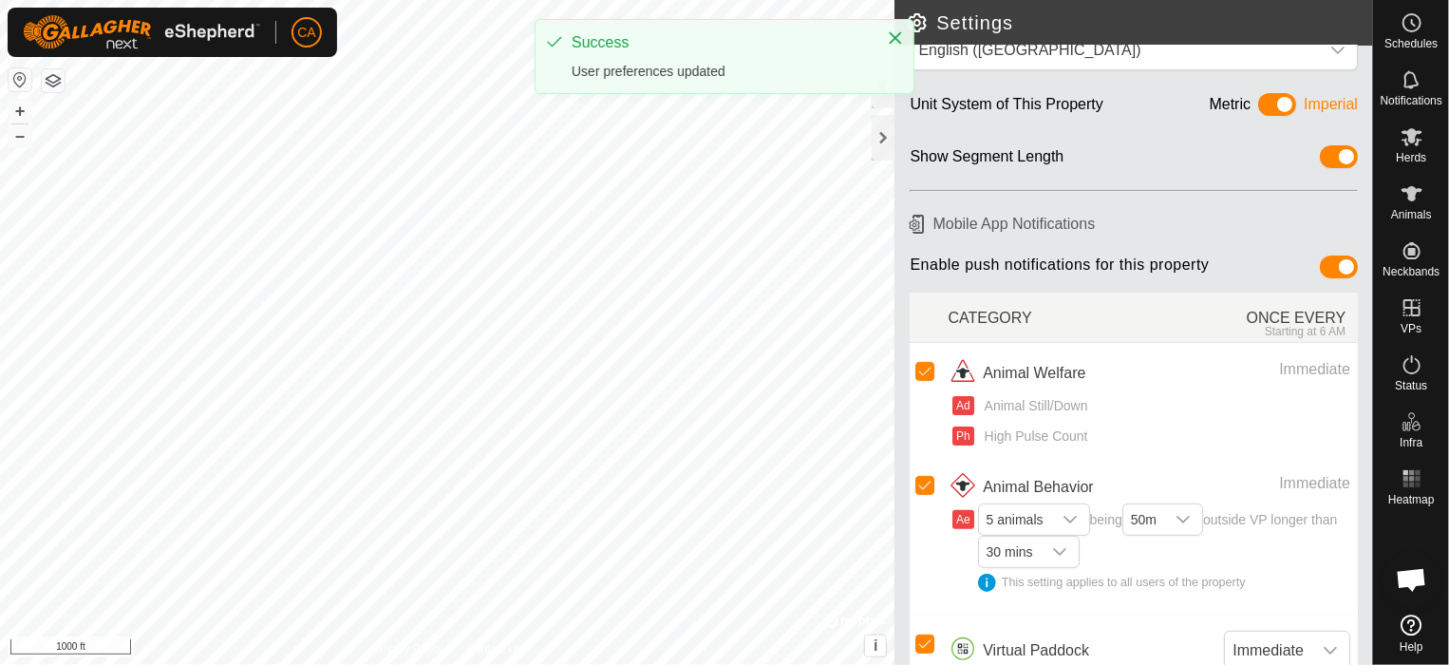
scroll to position [0, 0]
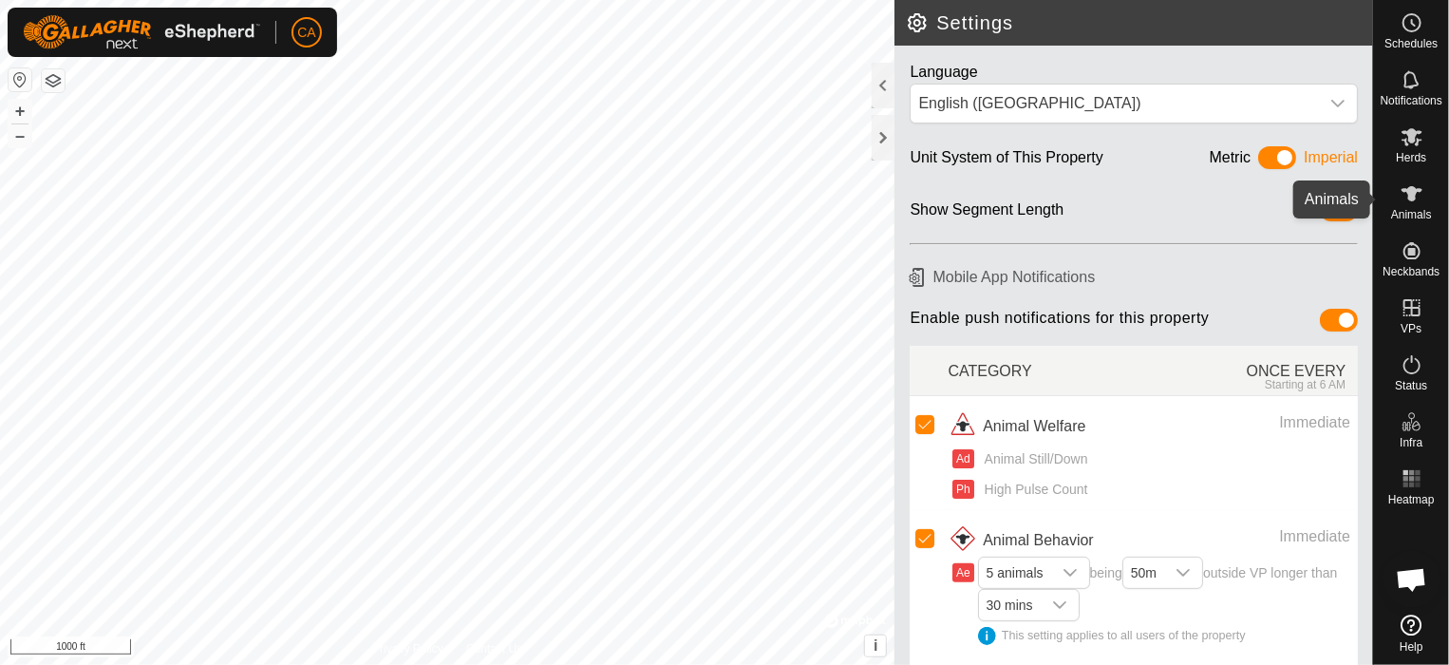
click at [1421, 198] on icon at bounding box center [1412, 193] width 23 height 23
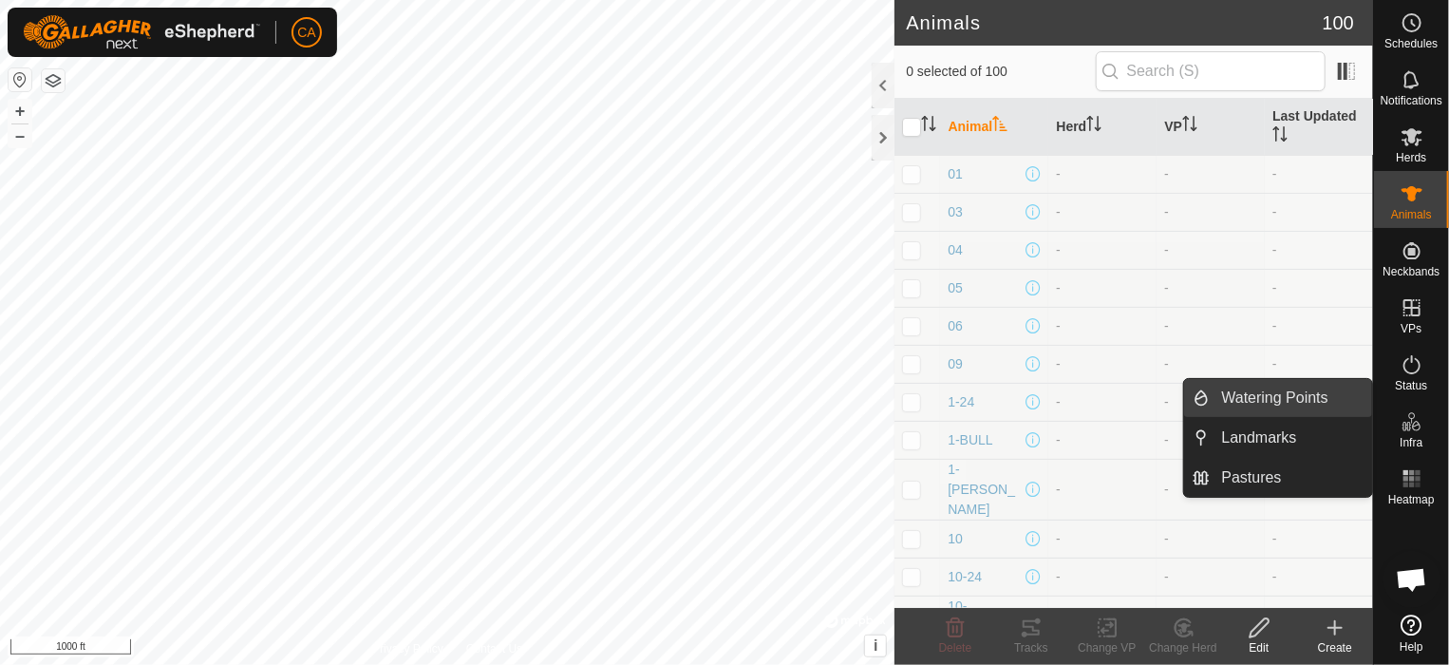
click at [1239, 399] on link "Watering Points" at bounding box center [1292, 398] width 162 height 38
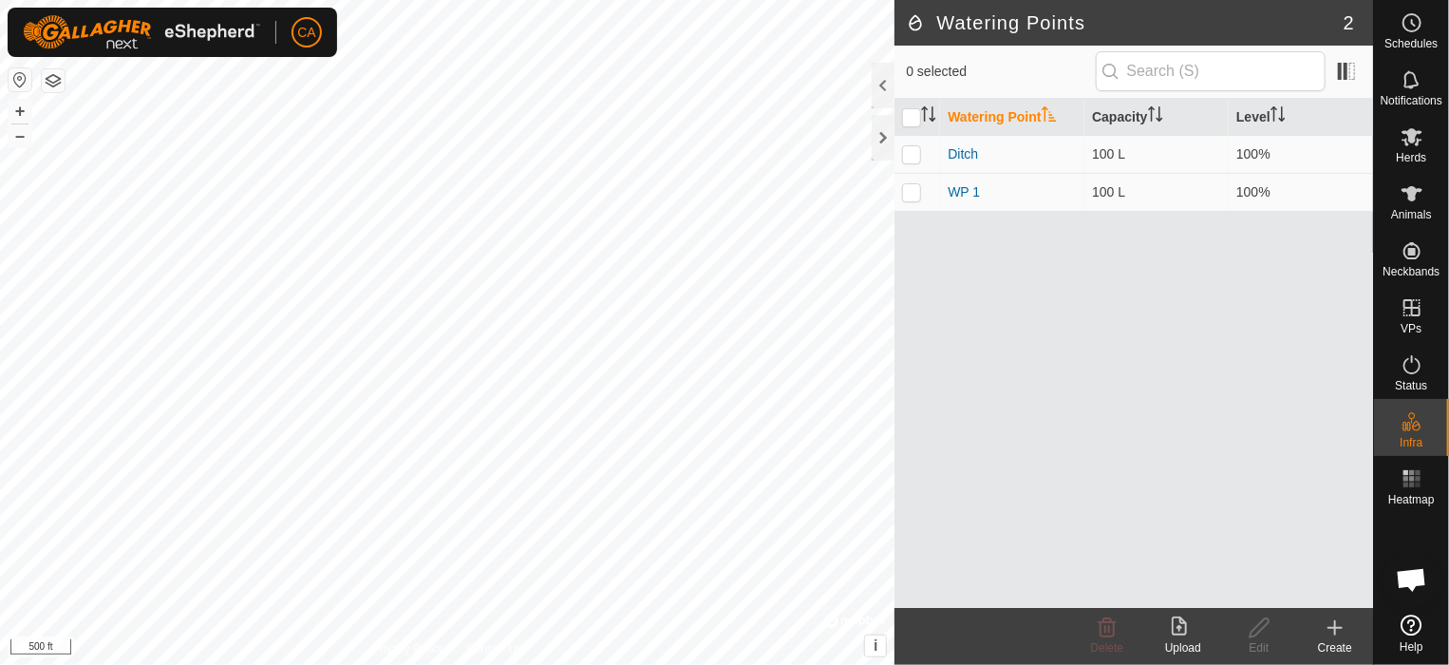
click at [691, 664] on html "CA Schedules Notifications Herds Animals Neckbands VPs Status Infra Heatmap Hel…" at bounding box center [724, 332] width 1449 height 665
click at [1340, 628] on icon at bounding box center [1335, 628] width 13 height 0
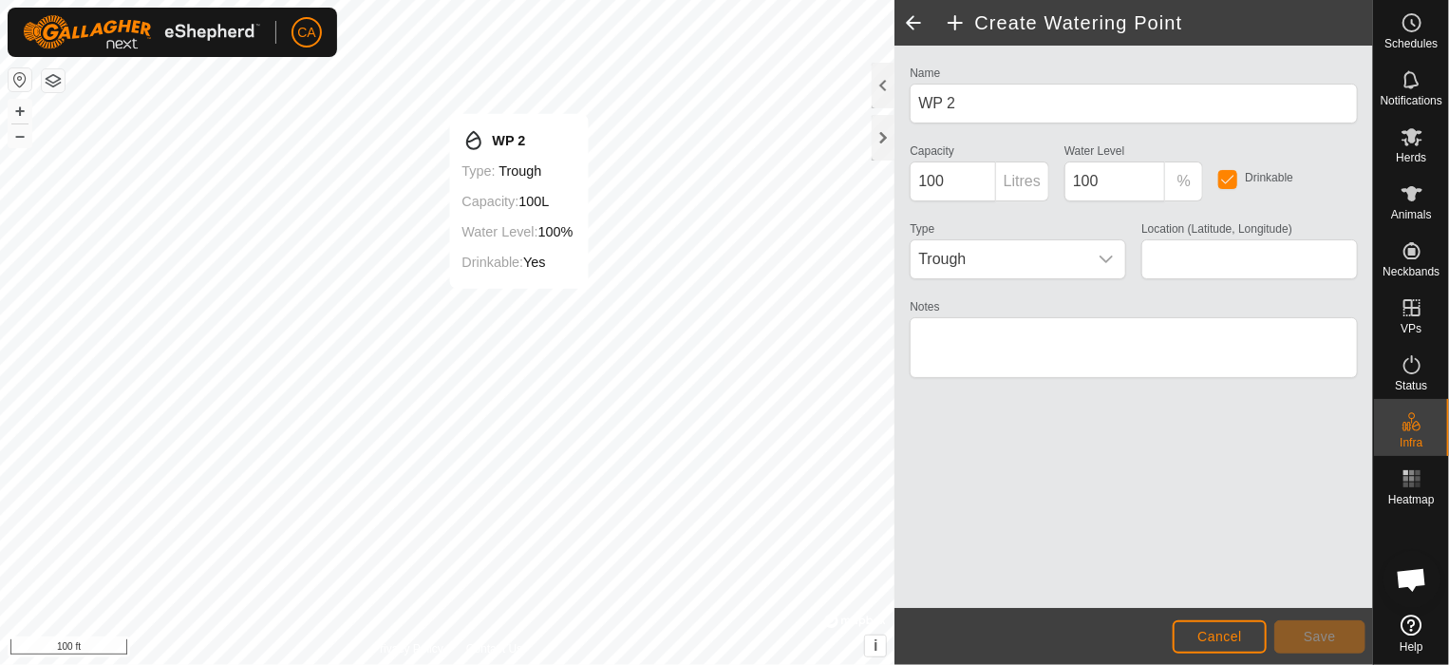
type input "40.322797, -107.006606"
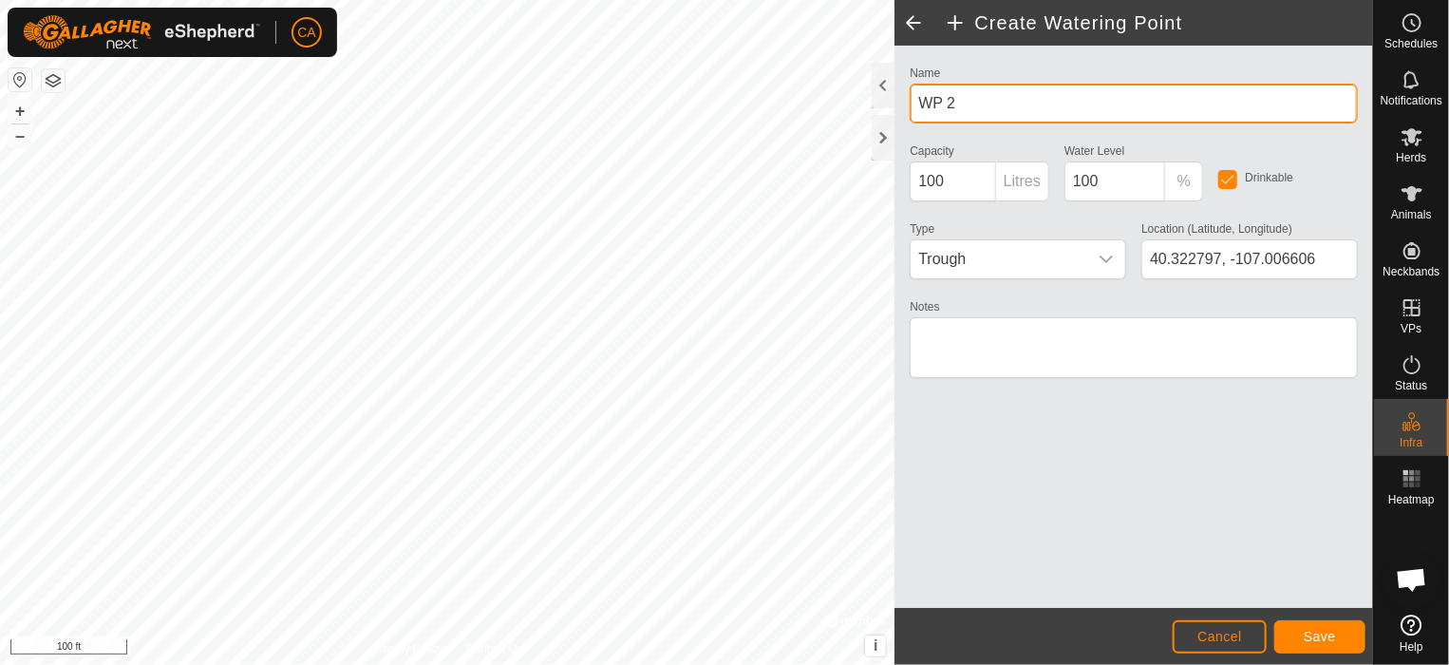
click at [1015, 113] on input "WP 2" at bounding box center [1134, 104] width 448 height 40
type input "W"
type input "D"
type input "Spring dkl"
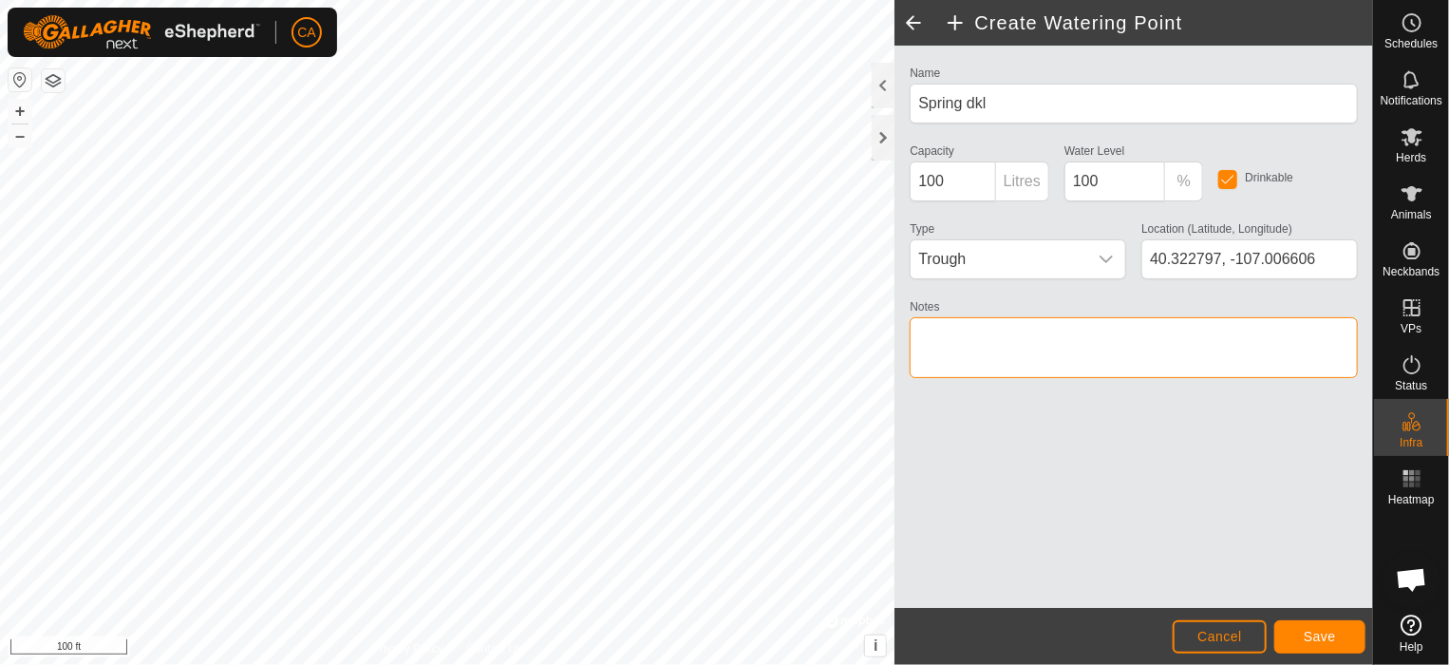
click at [1137, 357] on textarea "Notes" at bounding box center [1134, 347] width 448 height 61
type textarea "Spring at [PERSON_NAME] and [PERSON_NAME][GEOGRAPHIC_DATA]"
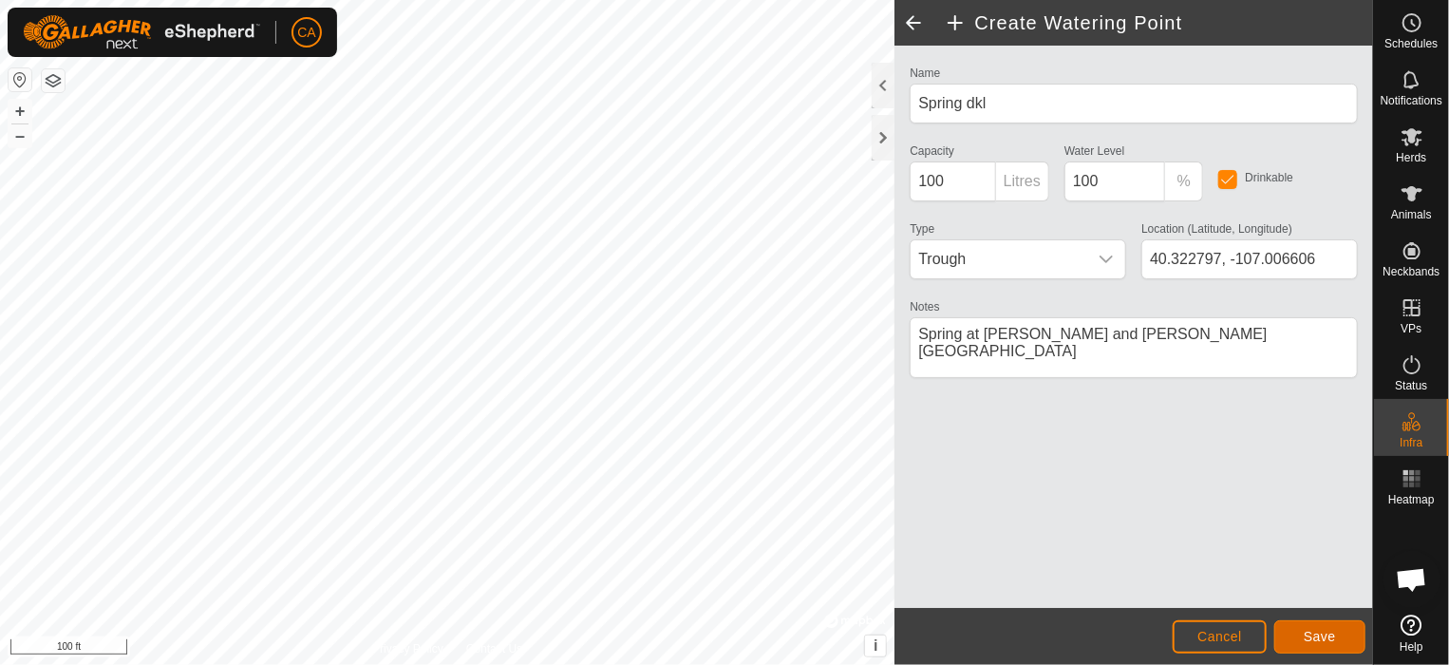
click at [1315, 637] on span "Save" at bounding box center [1320, 636] width 32 height 15
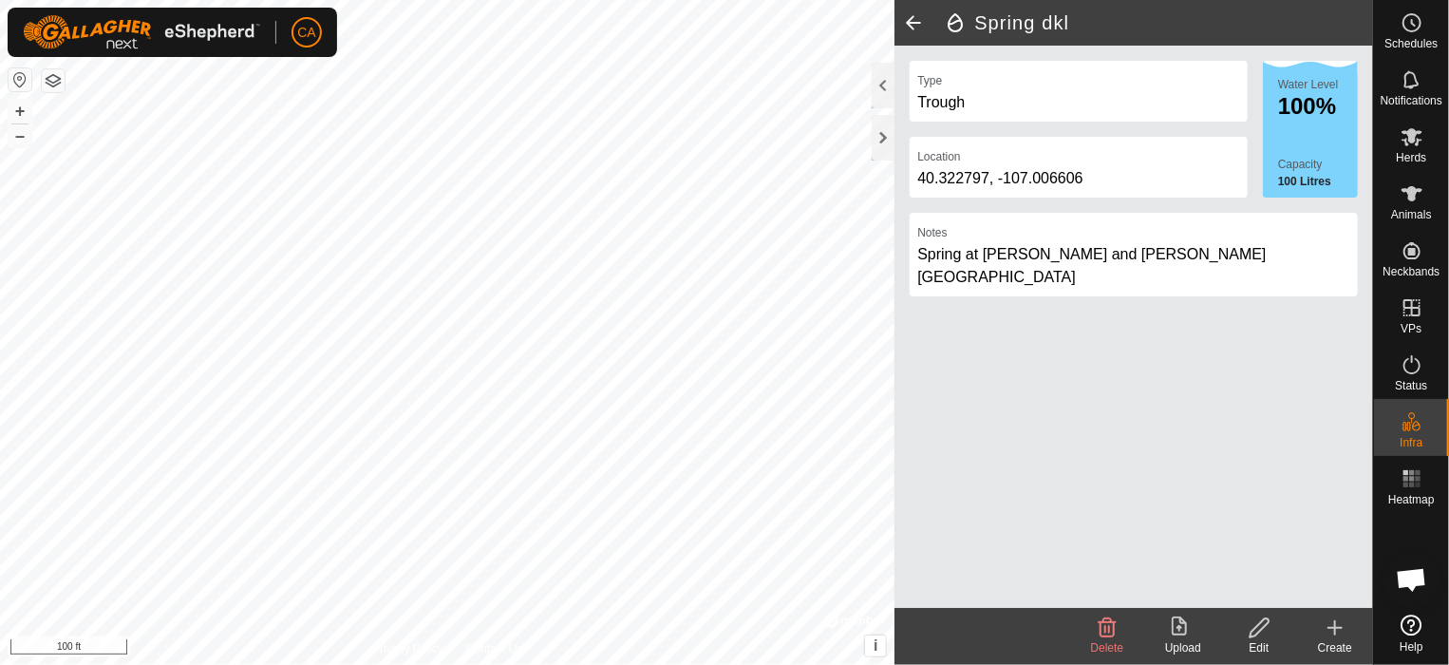
click at [912, 11] on span at bounding box center [914, 23] width 38 height 46
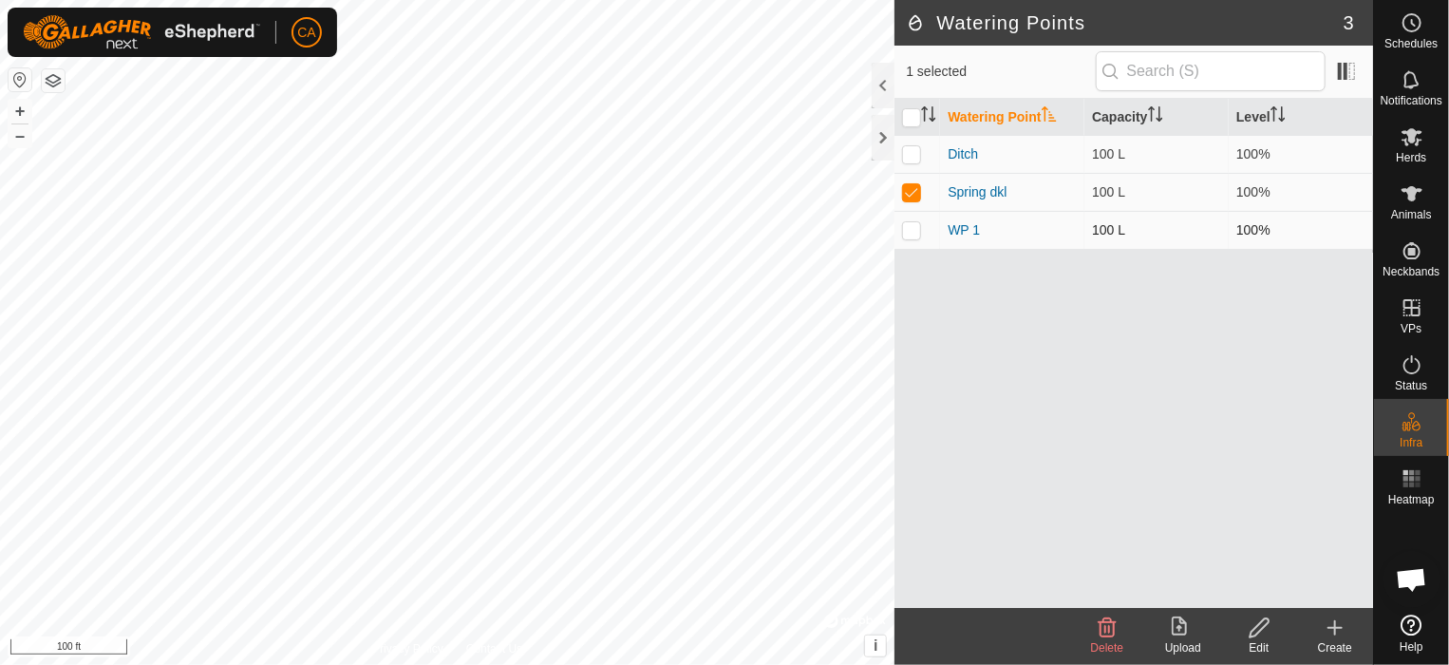
click at [906, 231] on p-checkbox at bounding box center [911, 229] width 19 height 15
checkbox input "true"
click at [911, 149] on p-checkbox at bounding box center [911, 153] width 19 height 15
checkbox input "true"
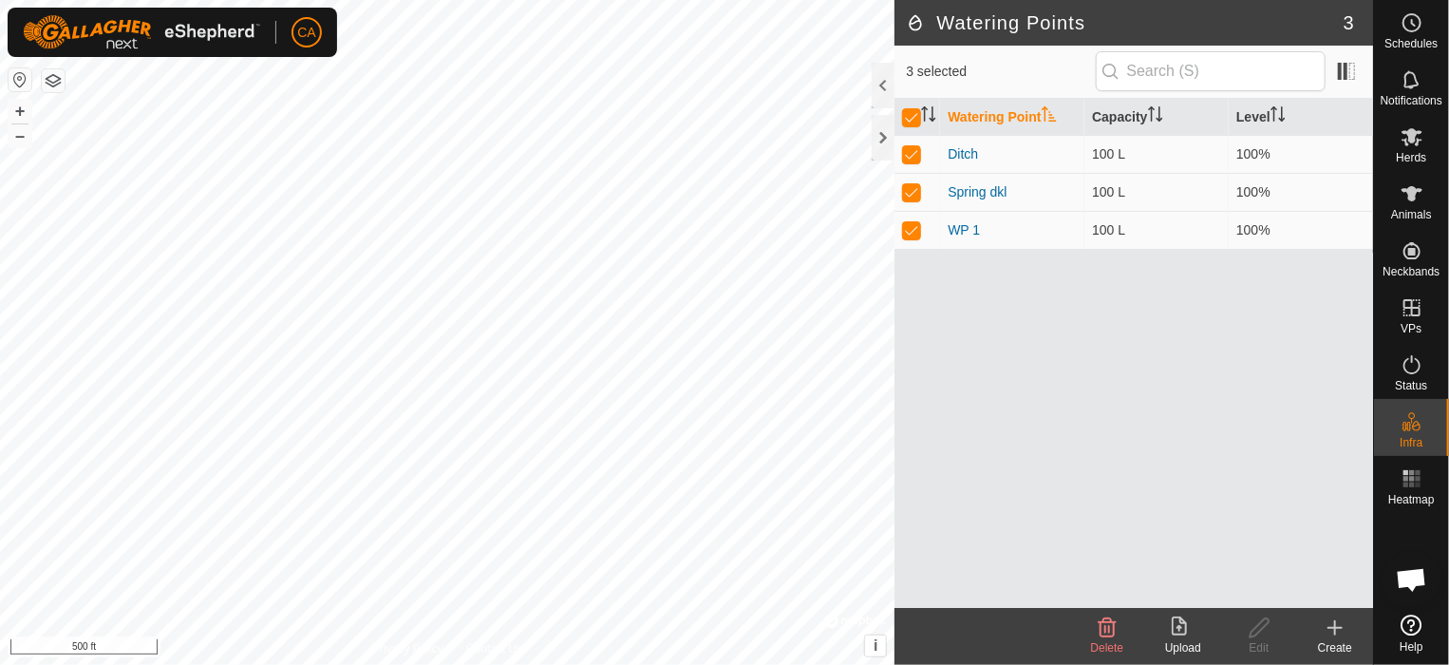
click at [614, 0] on html "CA Schedules Notifications Herds Animals Neckbands VPs Status Infra Heatmap Hel…" at bounding box center [724, 332] width 1449 height 665
click at [973, 231] on link "WP 1" at bounding box center [964, 229] width 32 height 15
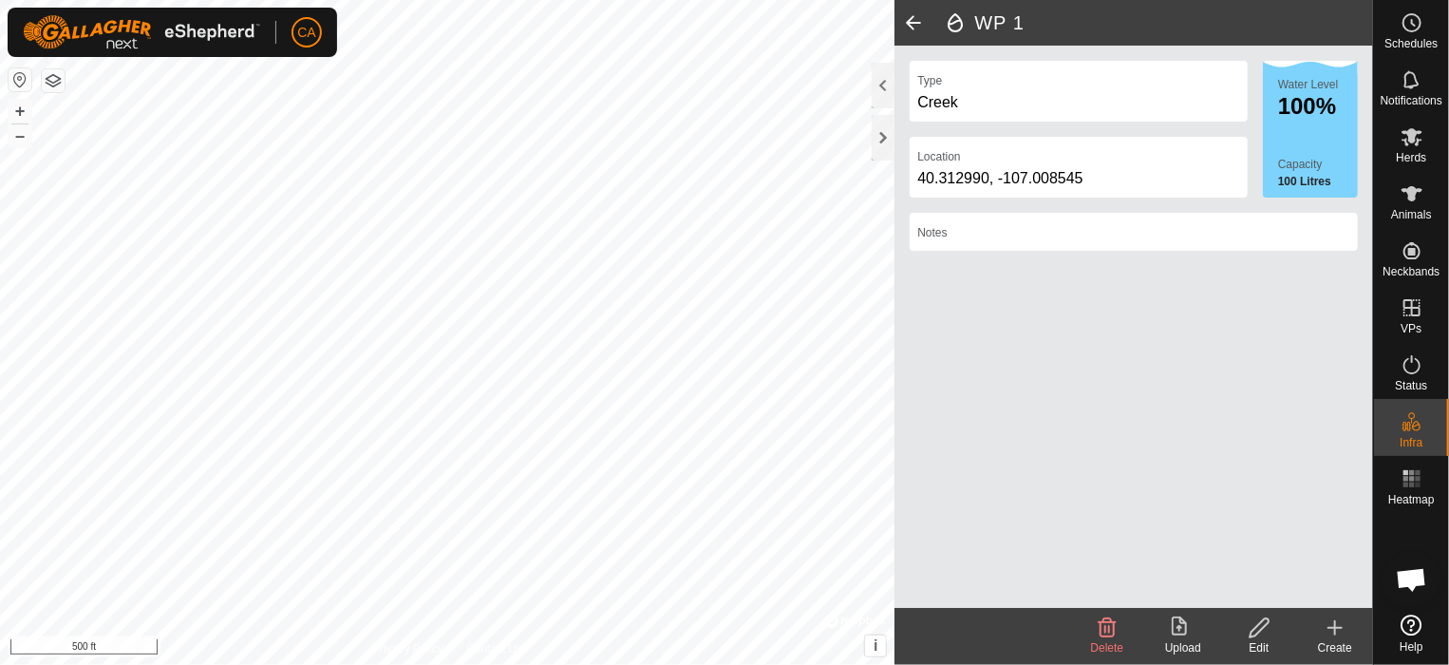
click at [1259, 629] on icon at bounding box center [1260, 627] width 24 height 23
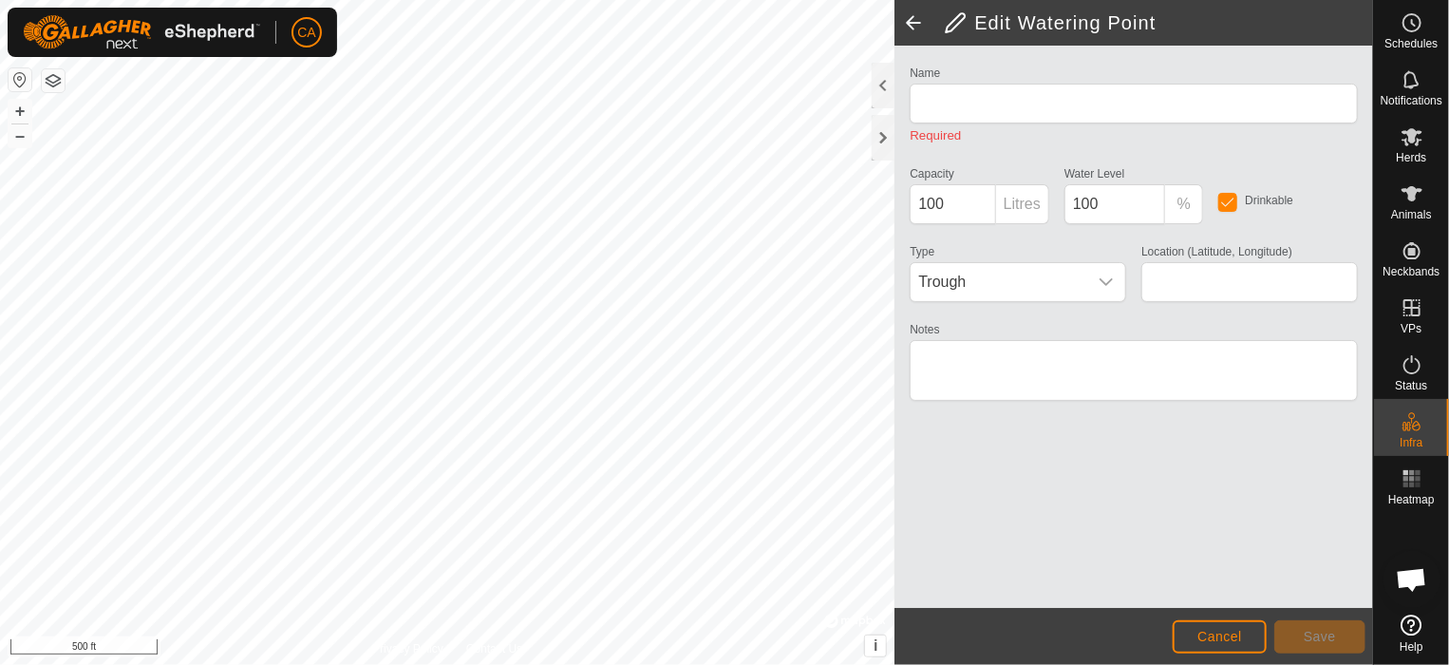
type input "WP 1"
type input "40.312990, -107.008545"
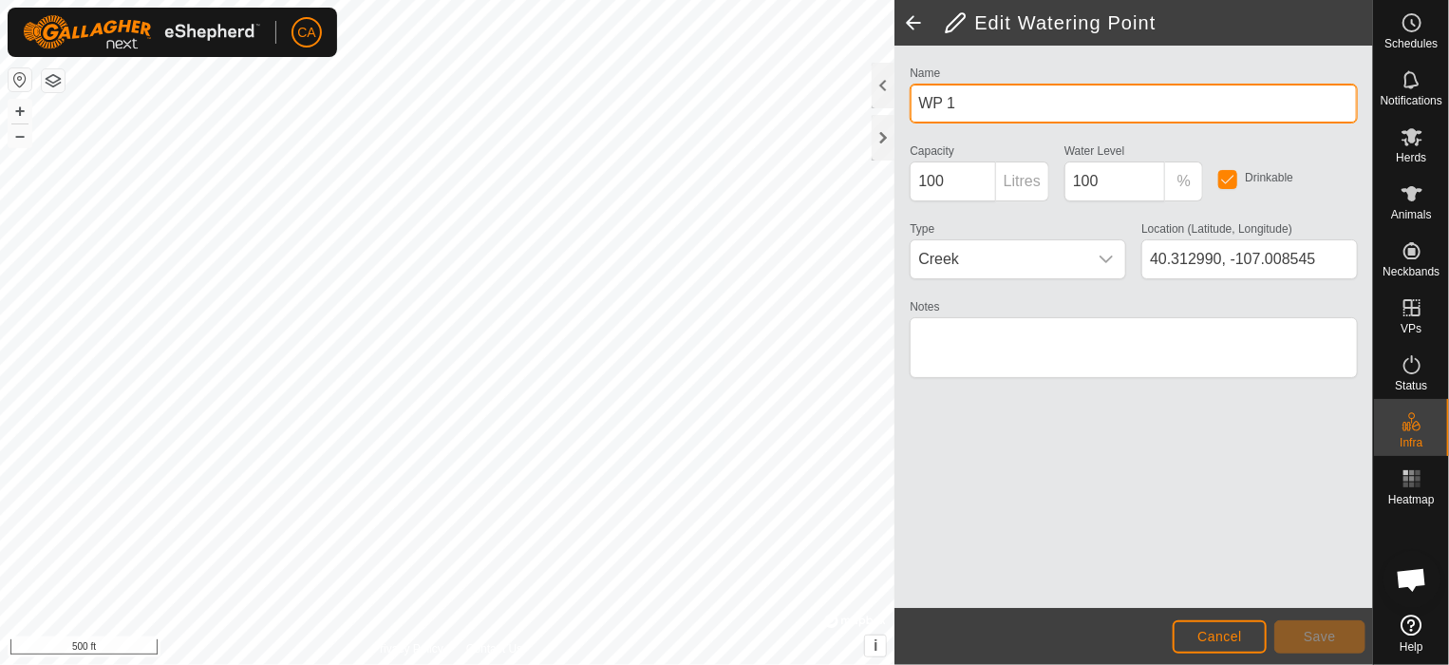
click at [1007, 105] on input "WP 1" at bounding box center [1134, 104] width 448 height 40
type input "C"
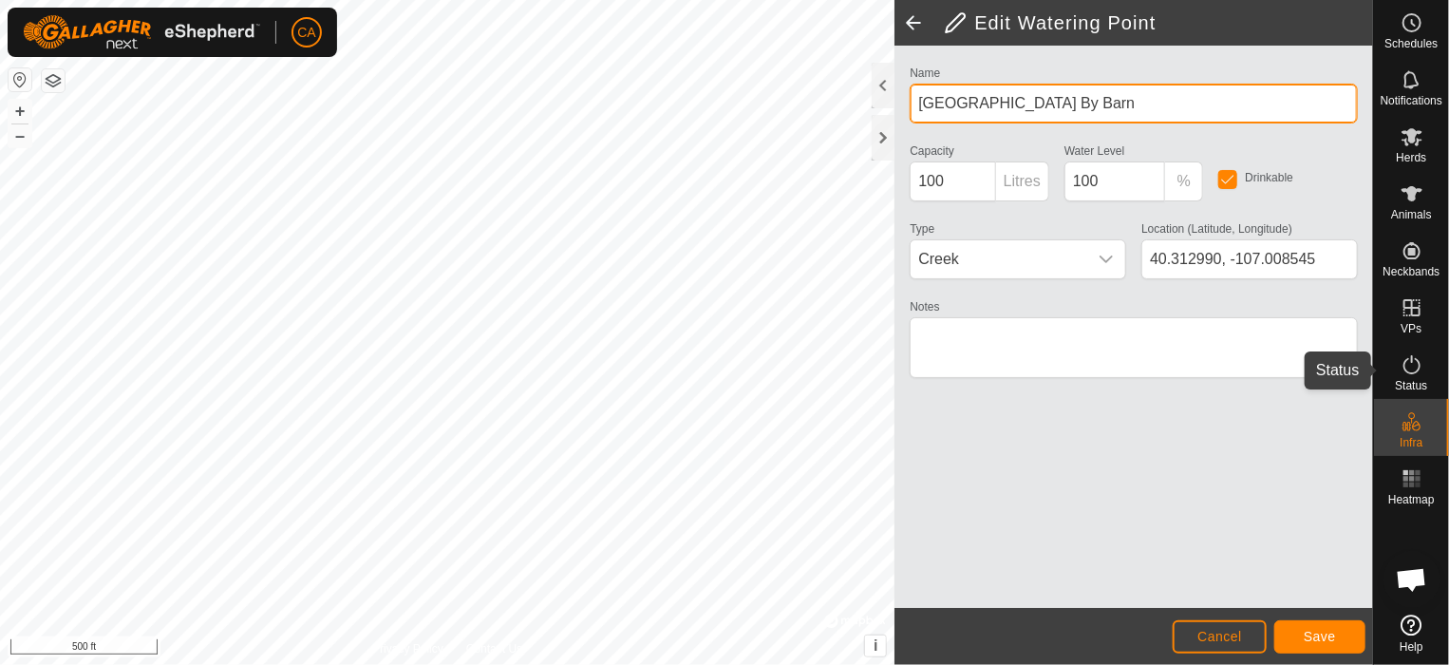
type input "[GEOGRAPHIC_DATA] By Barn"
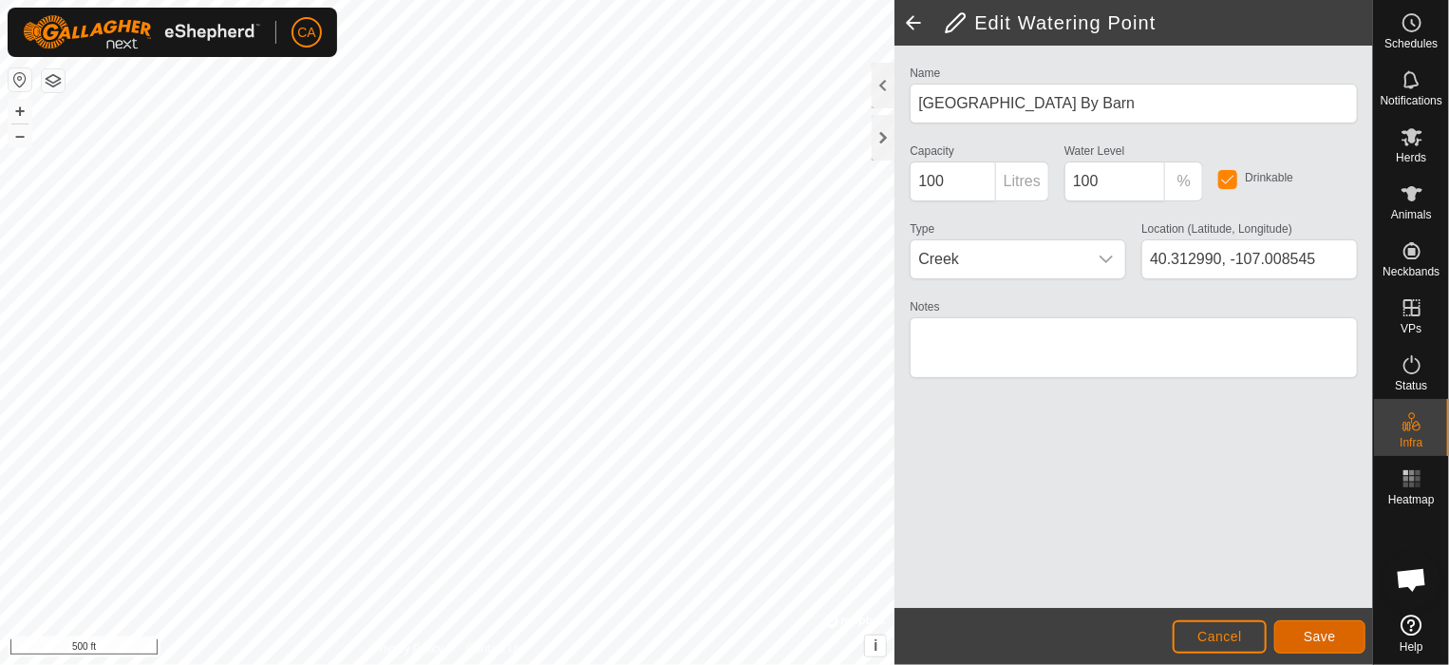
click at [1318, 634] on span "Save" at bounding box center [1320, 636] width 32 height 15
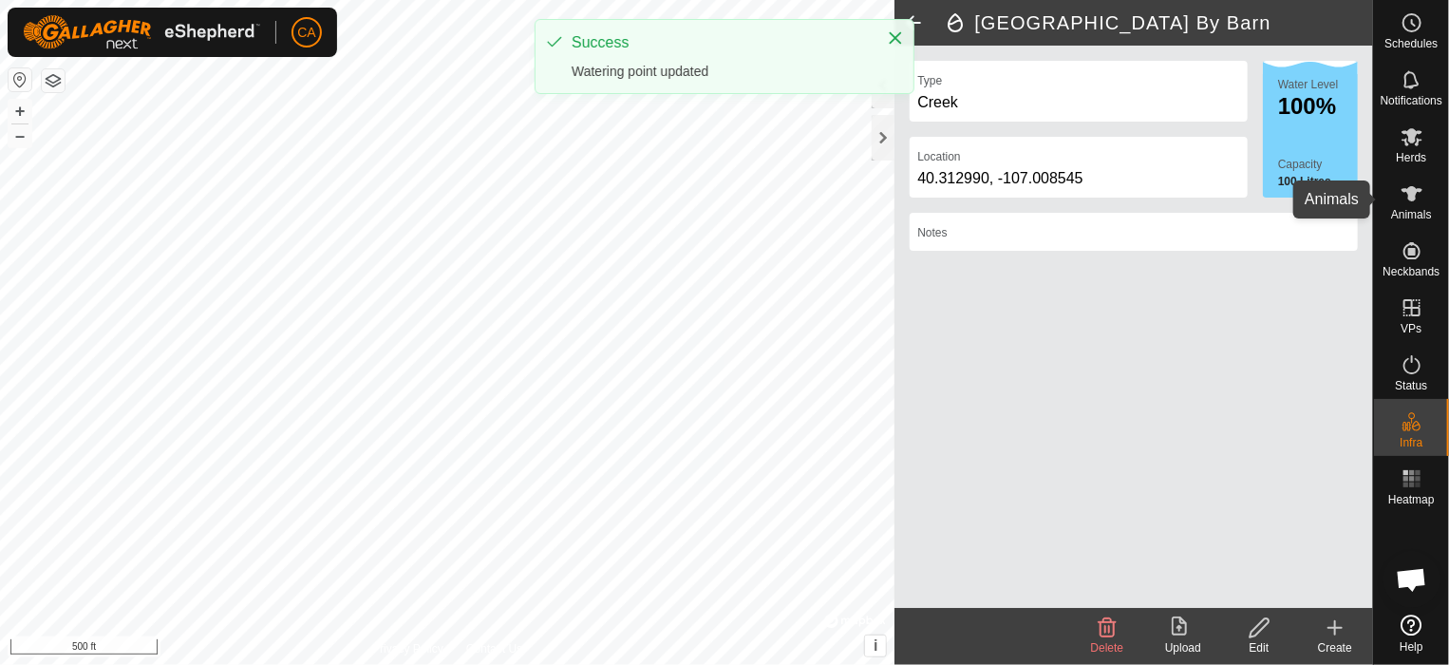
click at [1417, 199] on icon at bounding box center [1412, 193] width 23 height 23
